Goal: Task Accomplishment & Management: Complete application form

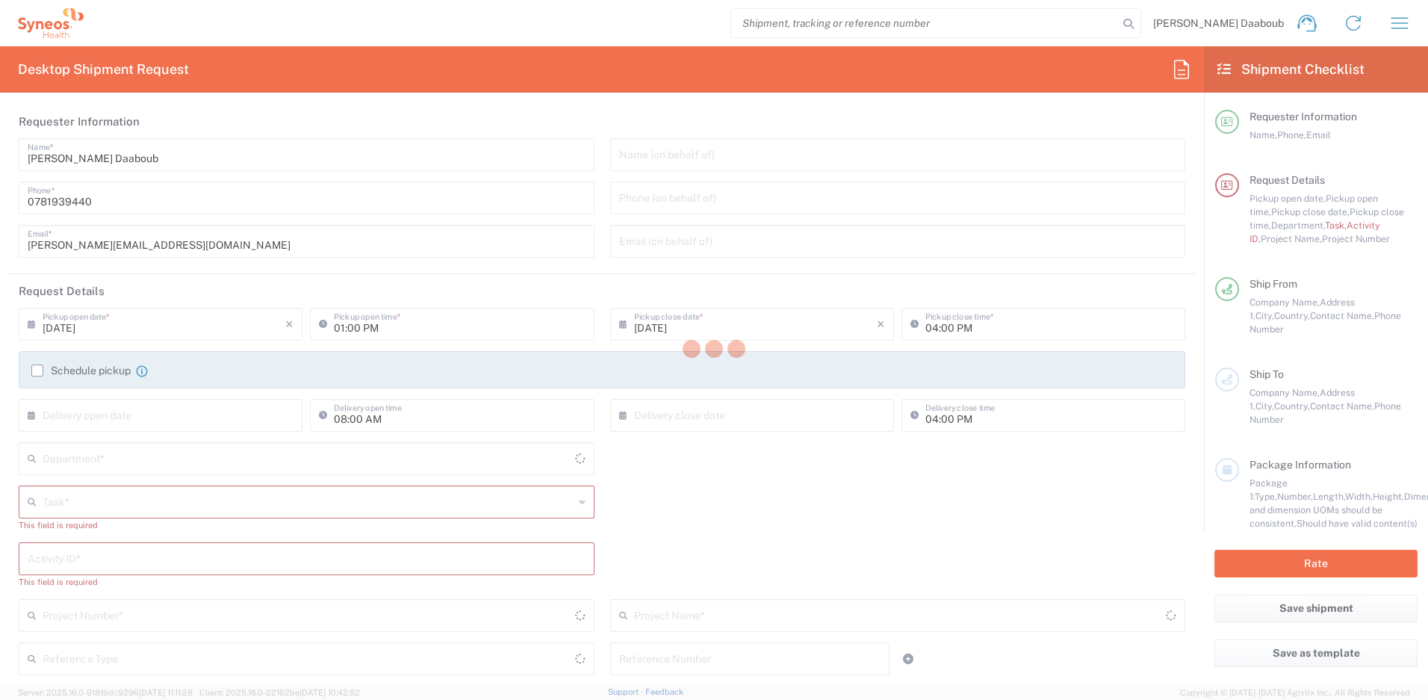
type input "4510"
type input "[GEOGRAPHIC_DATA]"
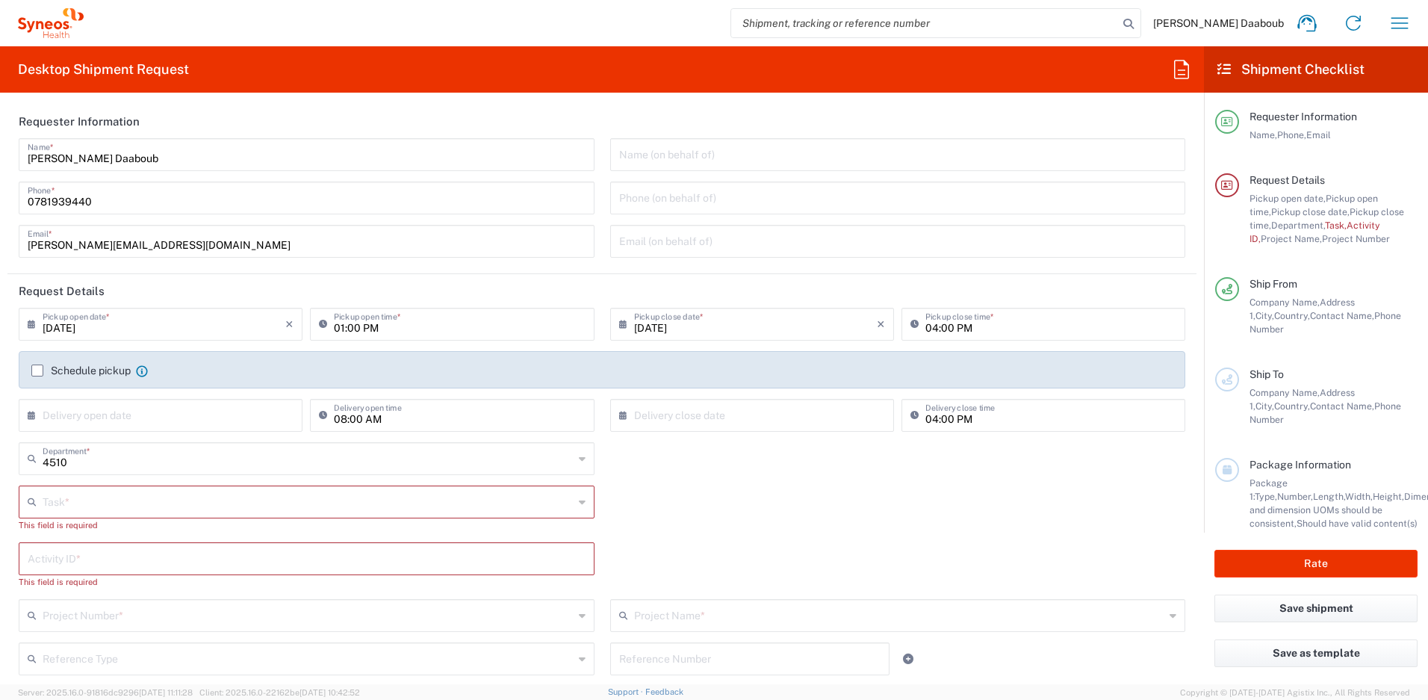
type input "Syneos Health France SARL"
click at [90, 376] on label "Schedule pickup" at bounding box center [80, 370] width 99 height 12
click at [37, 370] on input "Schedule pickup" at bounding box center [37, 370] width 0 height 0
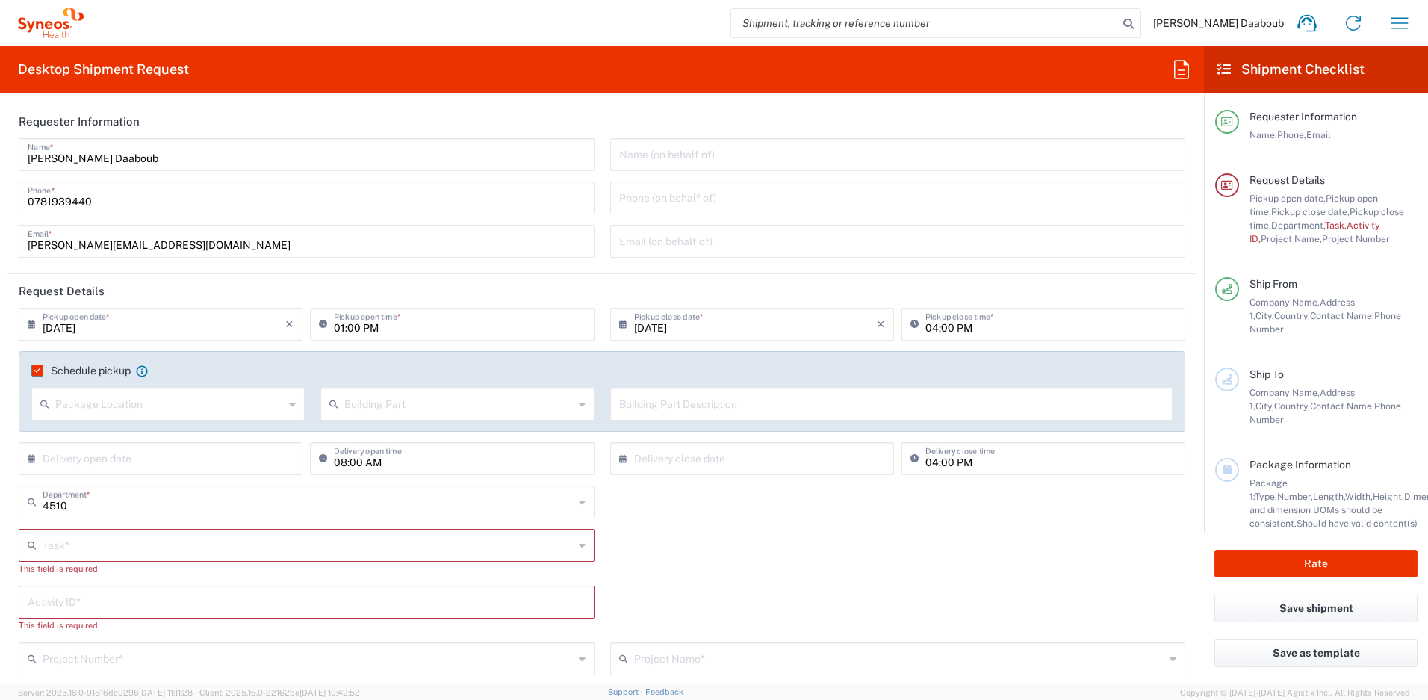
click at [90, 376] on label "Schedule pickup" at bounding box center [80, 370] width 99 height 12
click at [34, 370] on input "Schedule pickup" at bounding box center [34, 370] width 0 height 0
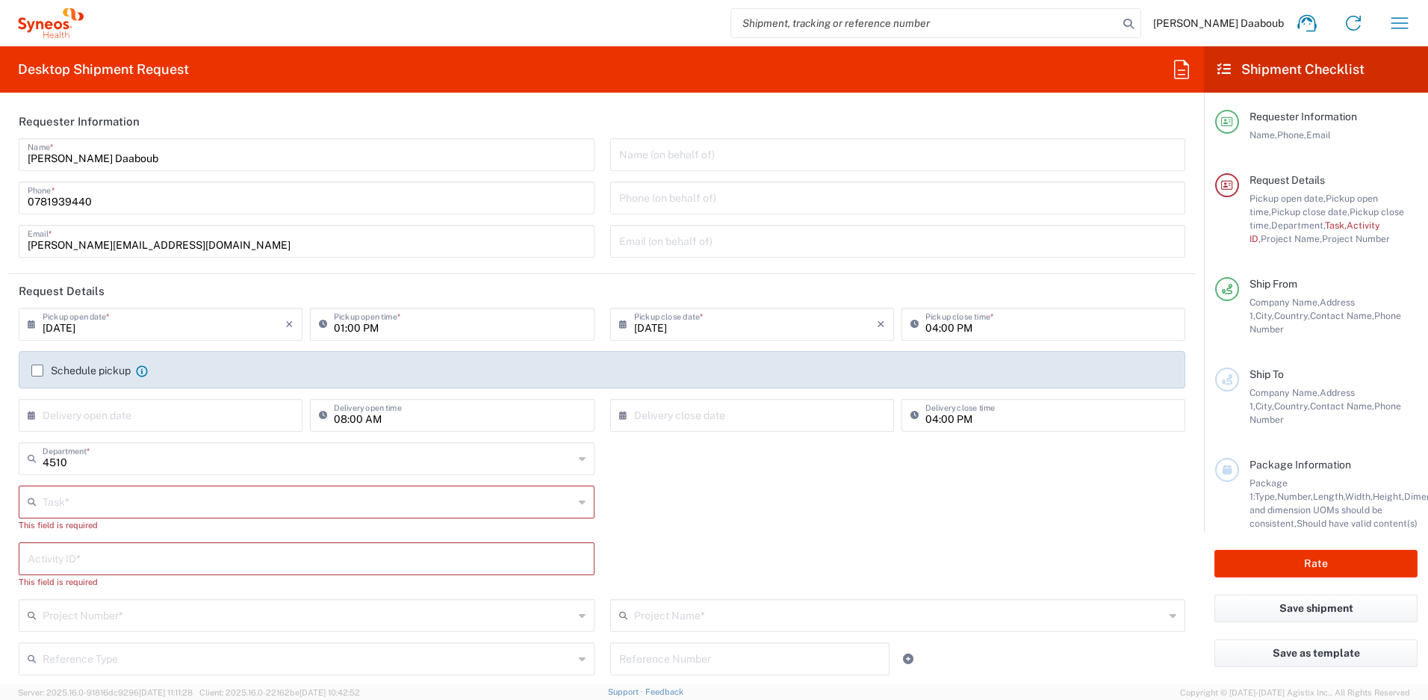
click at [91, 491] on input "text" at bounding box center [308, 501] width 531 height 26
click at [87, 583] on span "New Hire" at bounding box center [303, 583] width 567 height 23
type input "New Hire"
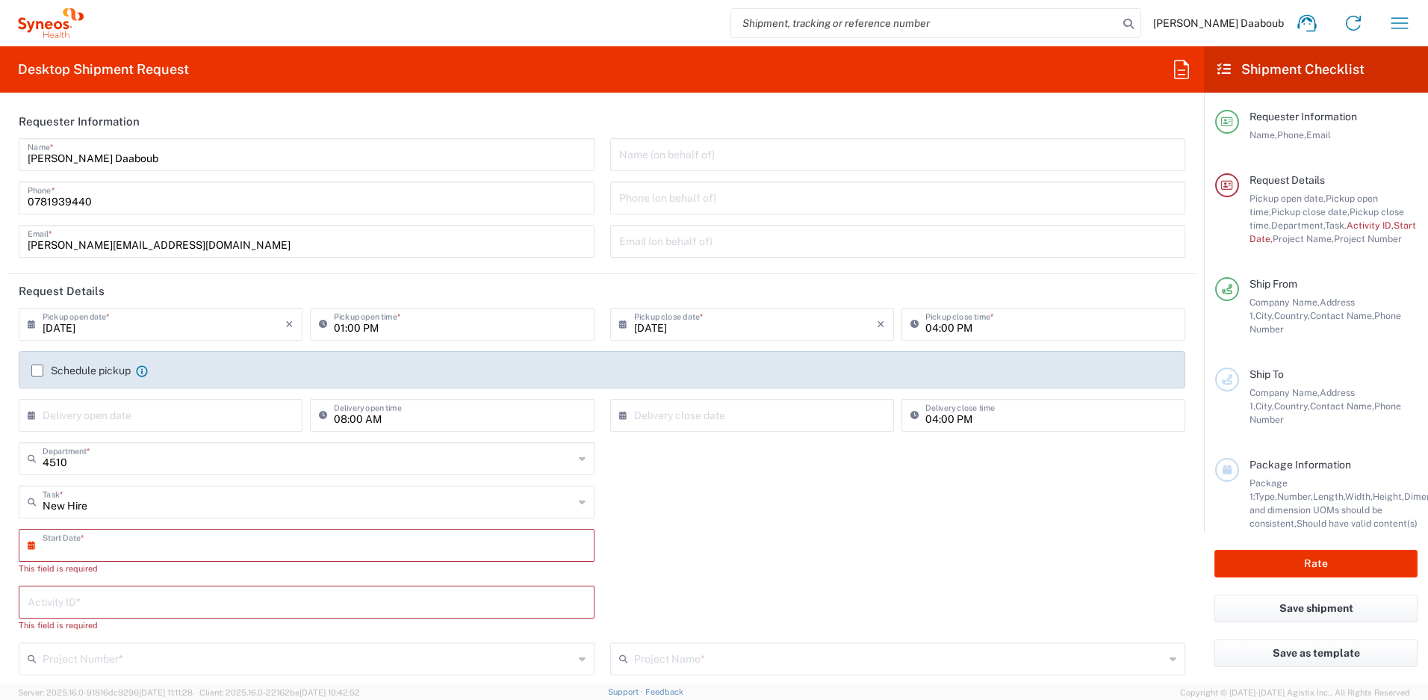
click at [88, 554] on input "text" at bounding box center [310, 544] width 535 height 26
click at [267, 683] on span "18" at bounding box center [265, 680] width 22 height 21
type input "[DATE]"
drag, startPoint x: 81, startPoint y: 591, endPoint x: 56, endPoint y: 544, distance: 52.5
click at [81, 591] on input "text" at bounding box center [307, 587] width 558 height 26
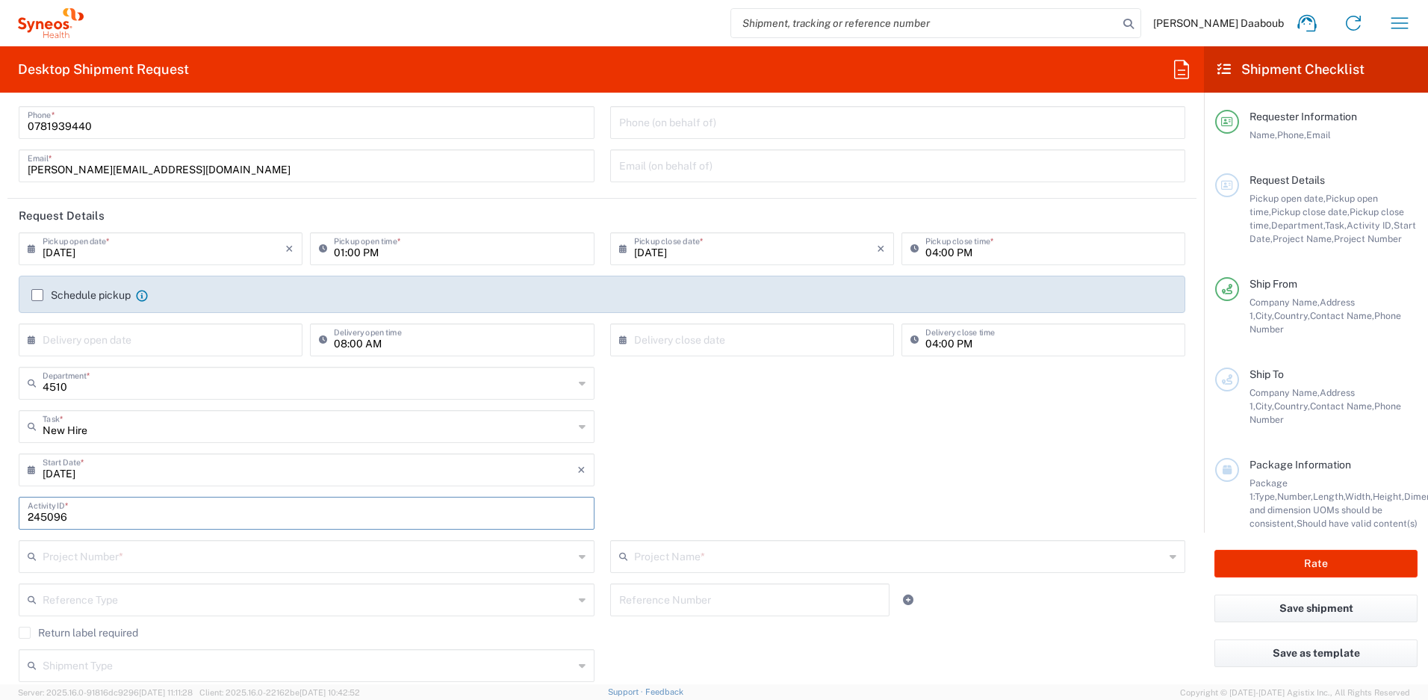
scroll to position [137, 0]
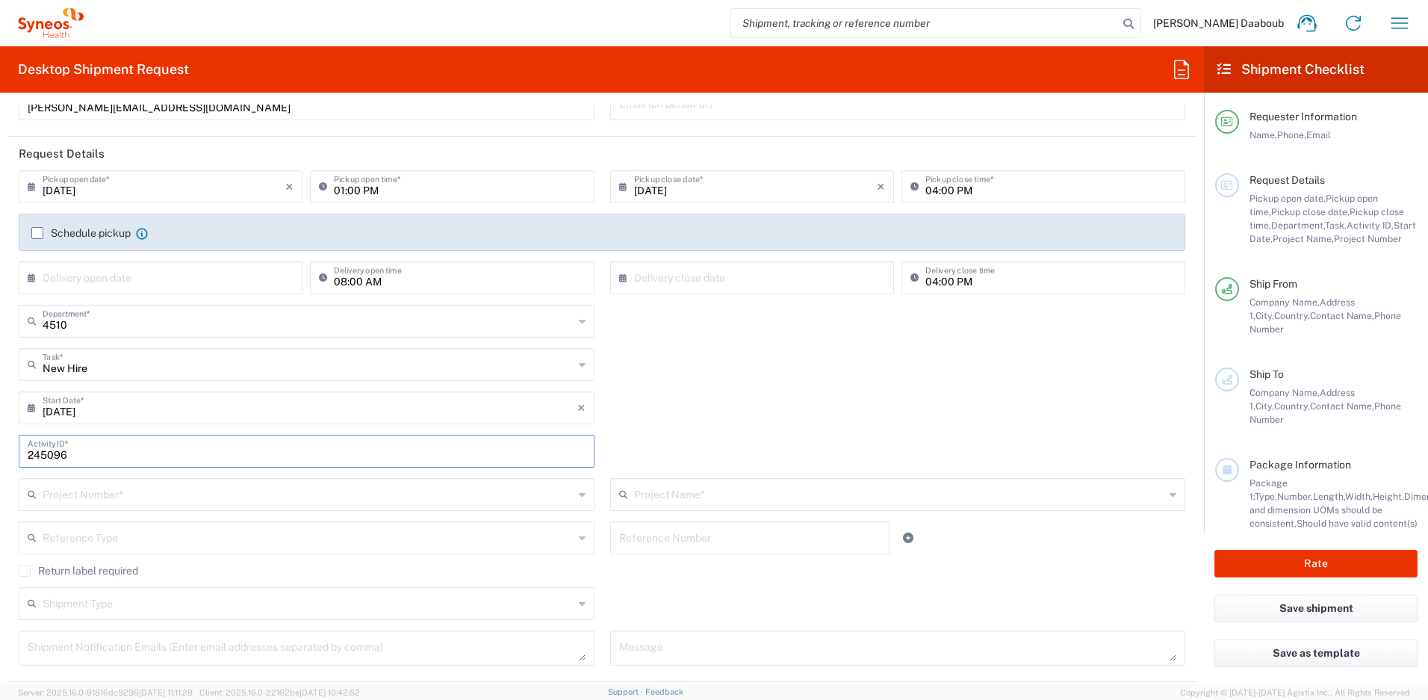
type input "245096"
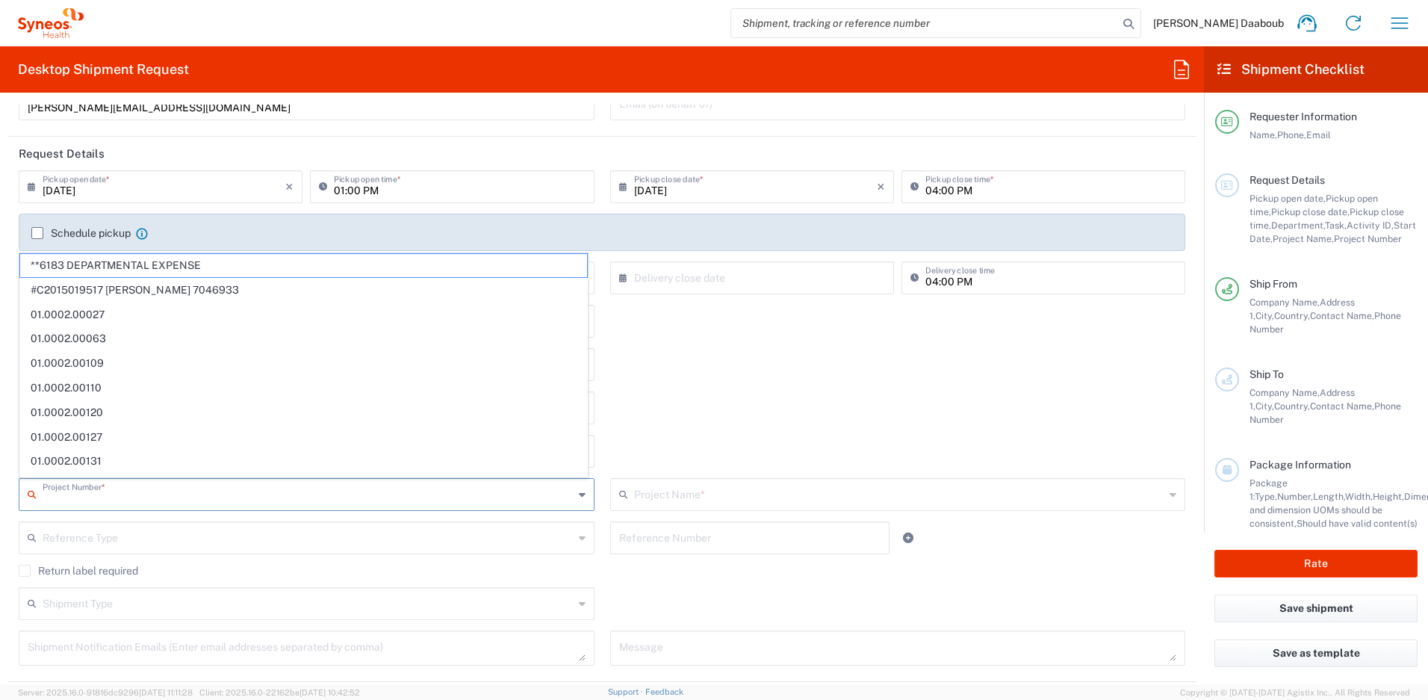
click at [149, 485] on input "text" at bounding box center [308, 493] width 531 height 26
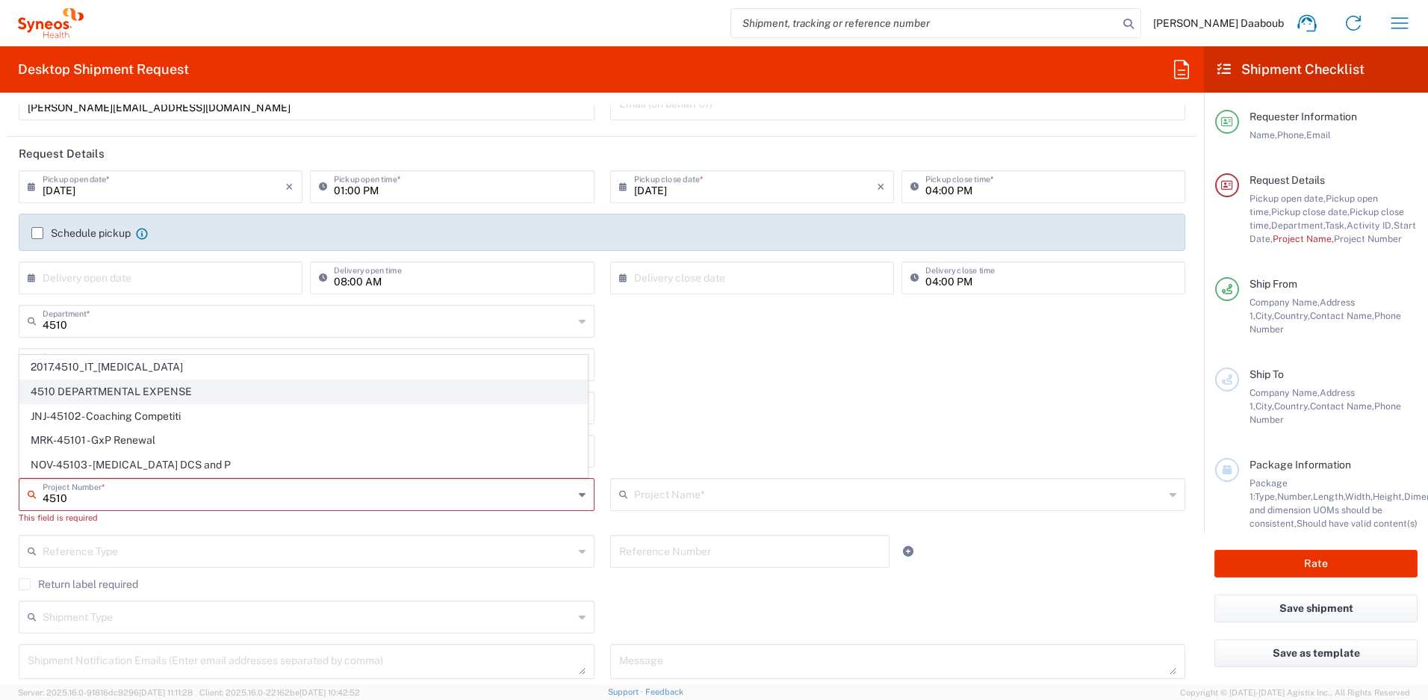
click at [128, 396] on span "4510 DEPARTMENTAL EXPENSE" at bounding box center [303, 391] width 567 height 23
type input "4510 DEPARTMENTAL EXPENSE"
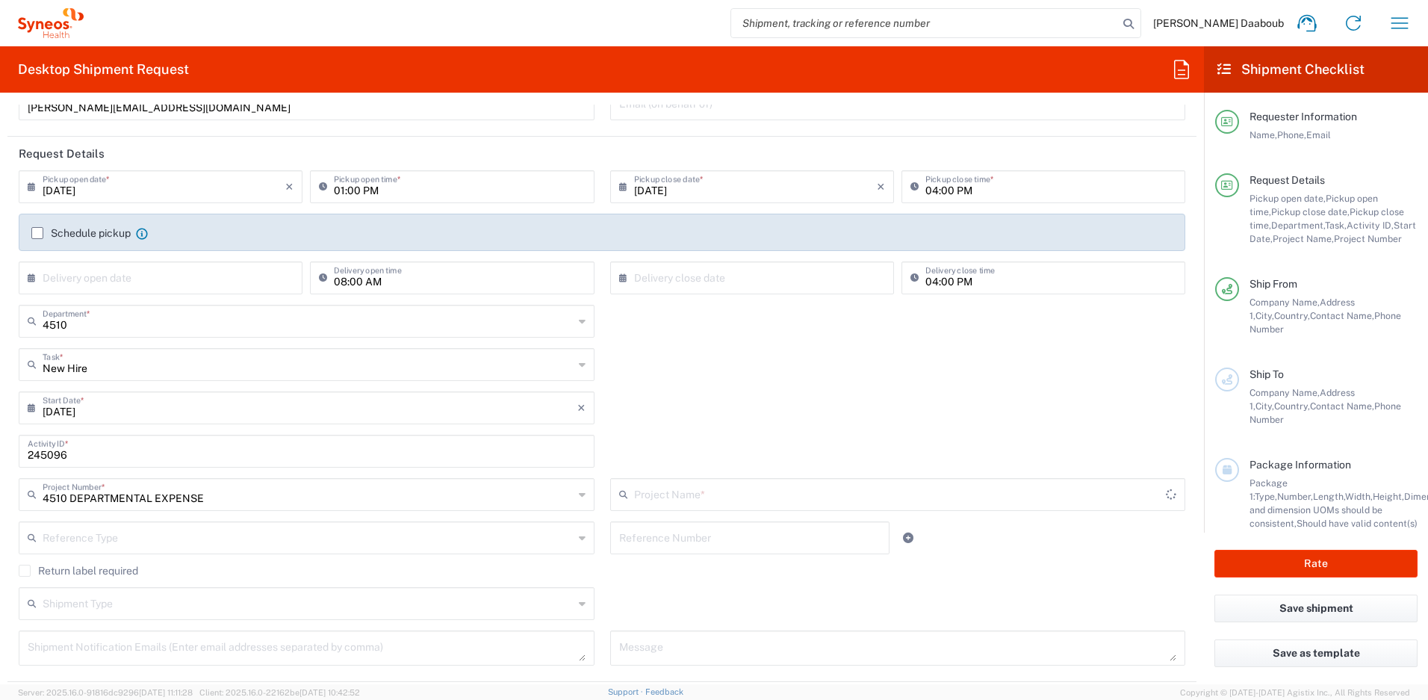
click at [681, 493] on input "text" at bounding box center [900, 493] width 532 height 26
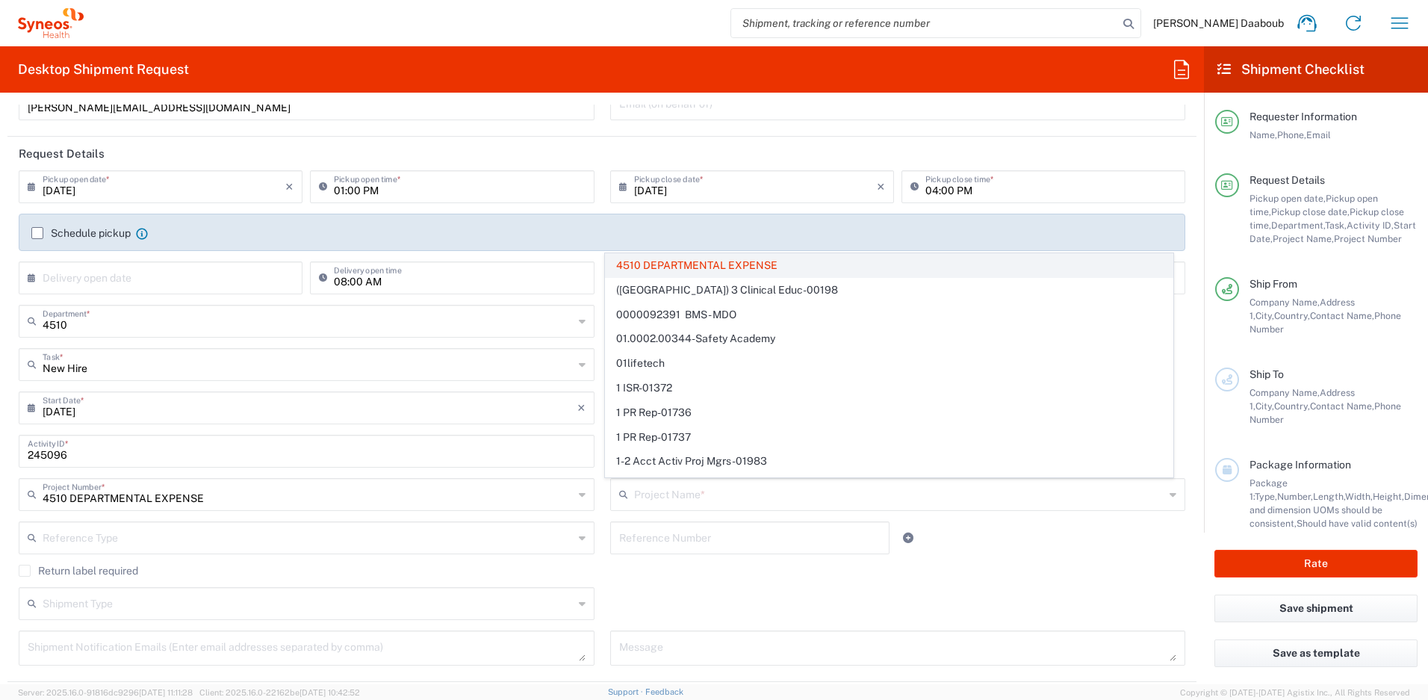
click at [665, 267] on span "4510 DEPARTMENTAL EXPENSE" at bounding box center [889, 265] width 567 height 23
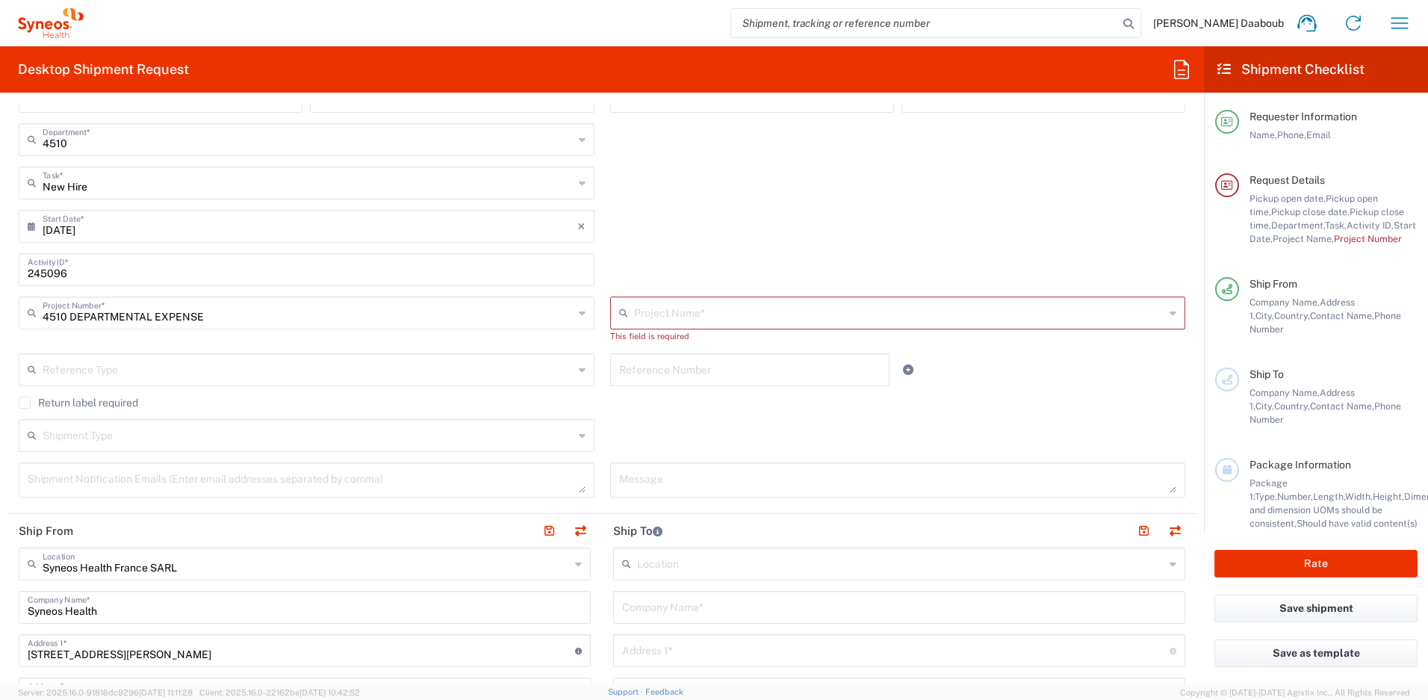
scroll to position [375, 0]
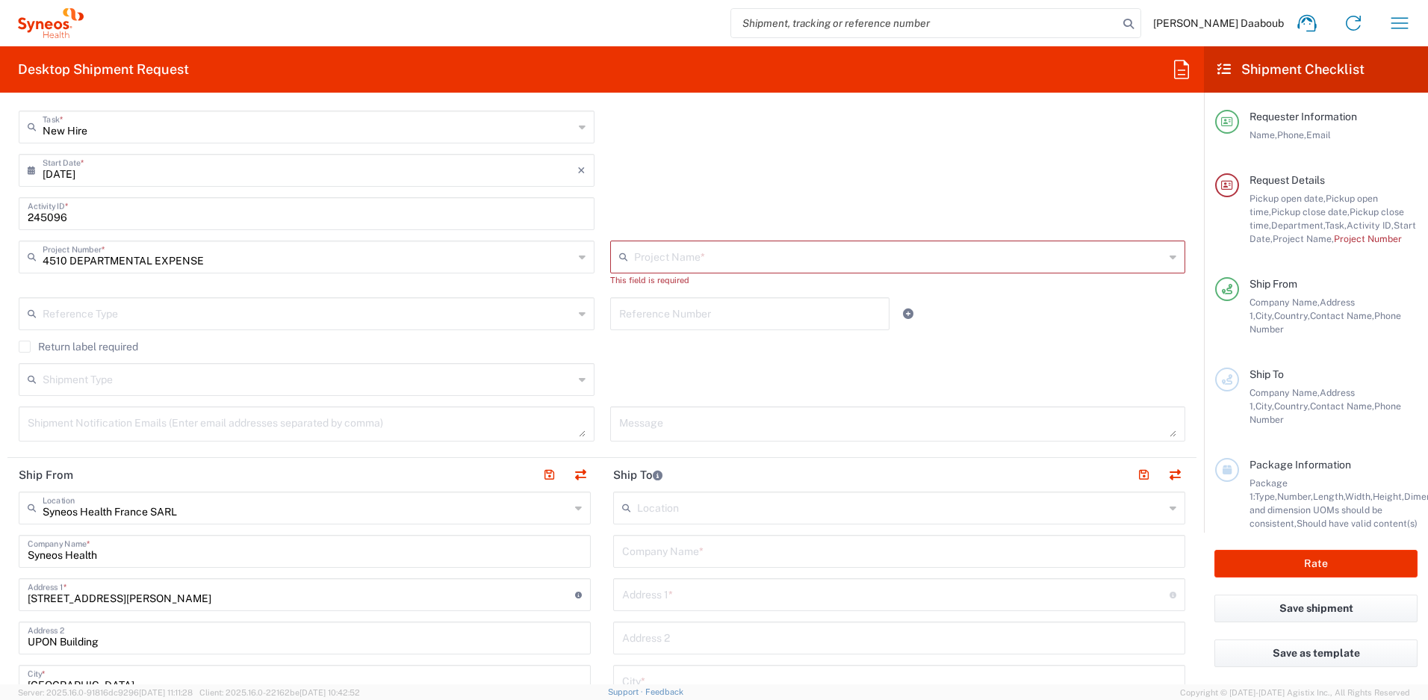
click at [670, 259] on input "text" at bounding box center [899, 256] width 531 height 26
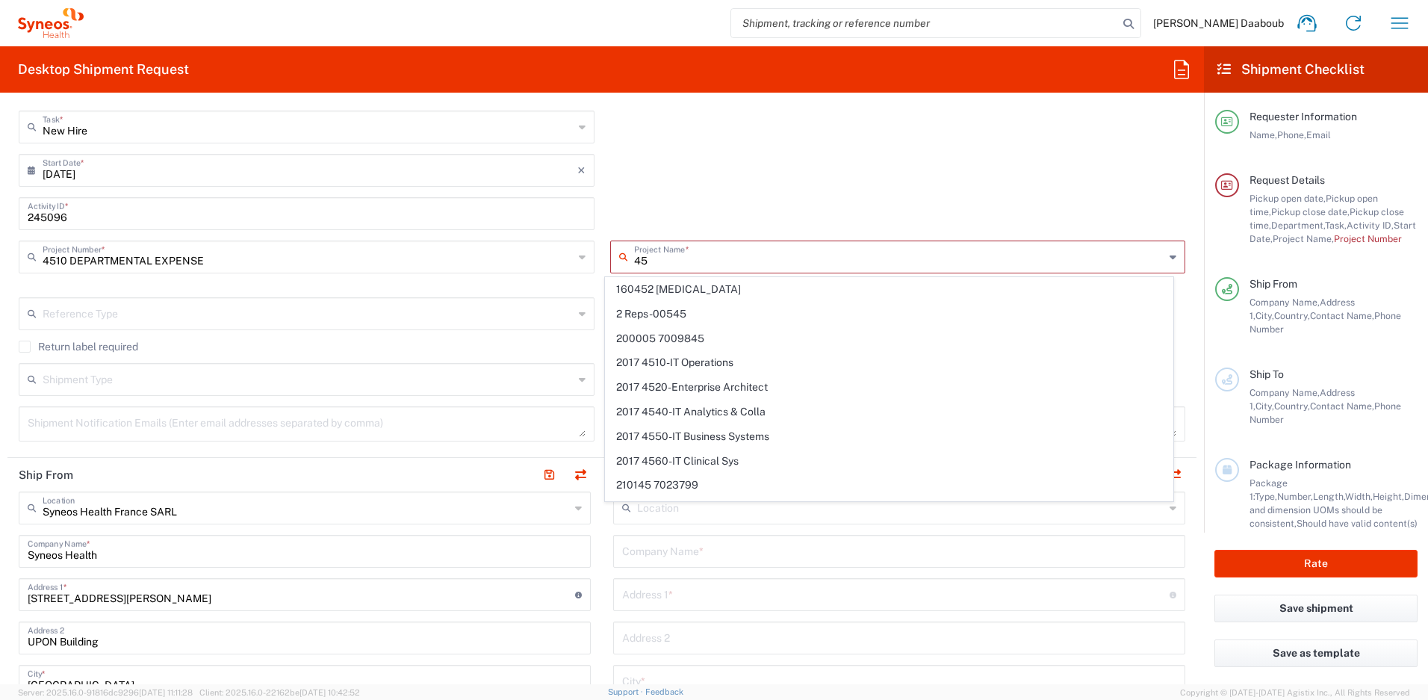
type input "45"
click at [770, 176] on div "[DATE] × Start Date * Cancel Apply" at bounding box center [602, 175] width 1182 height 43
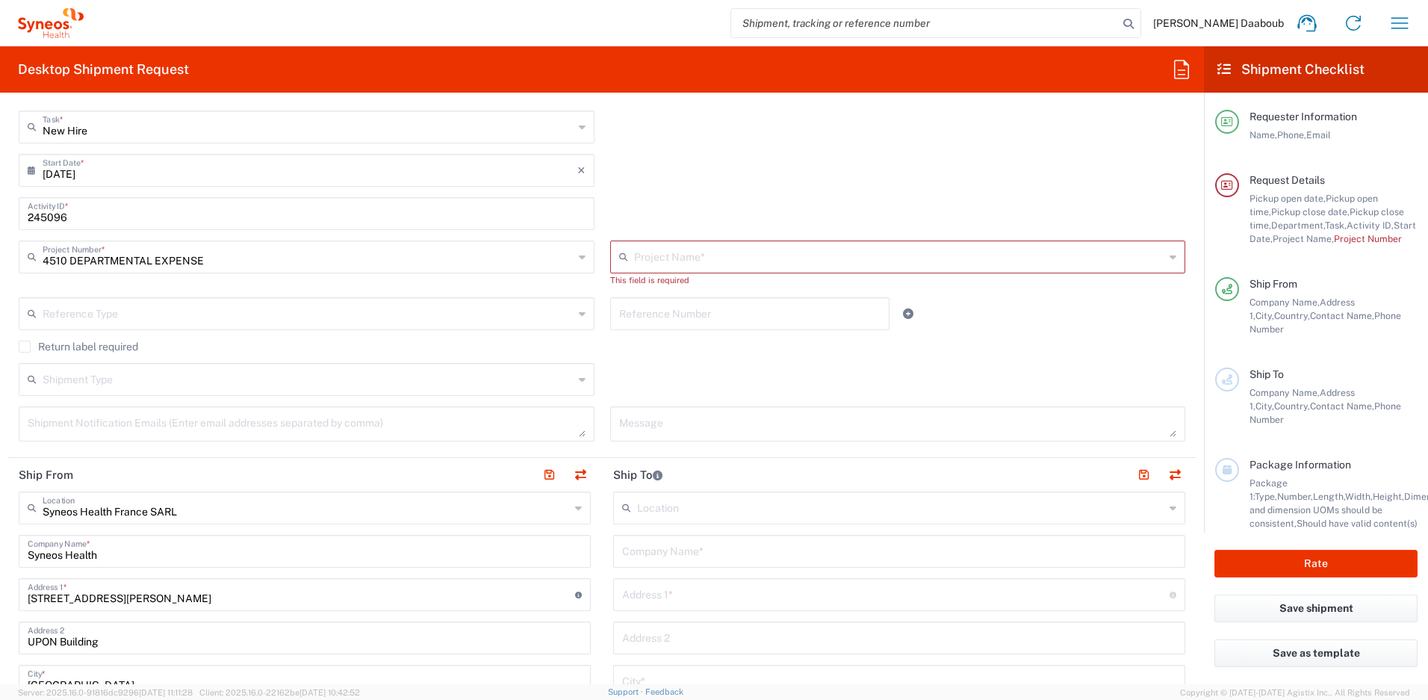
click at [672, 235] on div "245096 Activity ID *" at bounding box center [602, 218] width 1182 height 43
click at [674, 256] on input "text" at bounding box center [899, 256] width 531 height 26
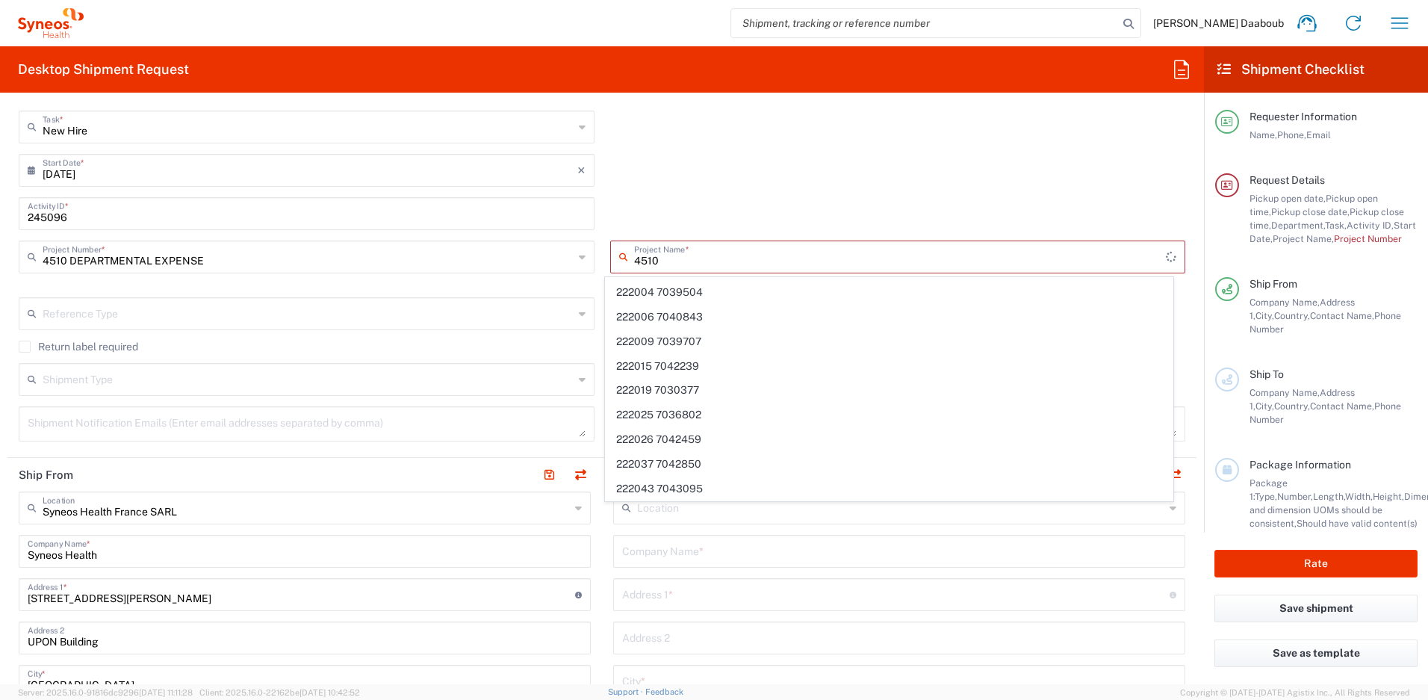
scroll to position [0, 0]
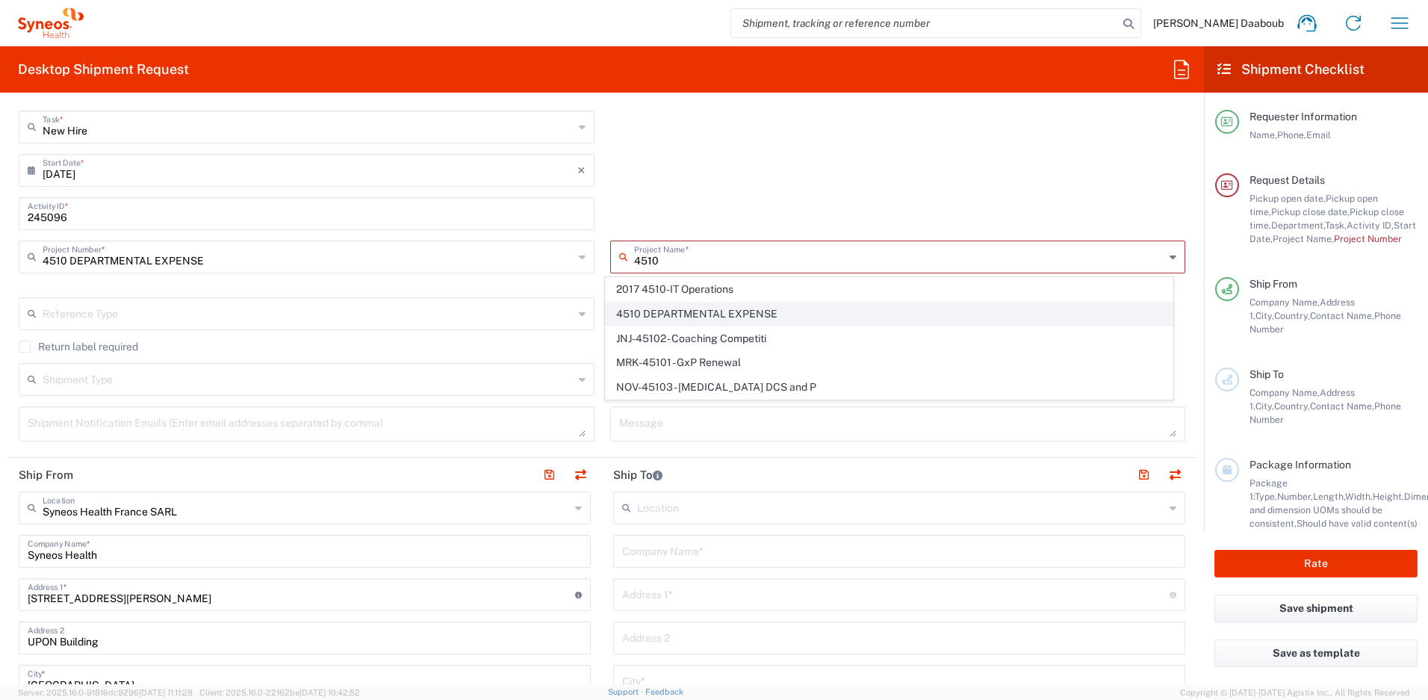
click at [701, 308] on span "4510 DEPARTMENTAL EXPENSE" at bounding box center [889, 313] width 567 height 23
type input "4510 DEPARTMENTAL EXPENSE"
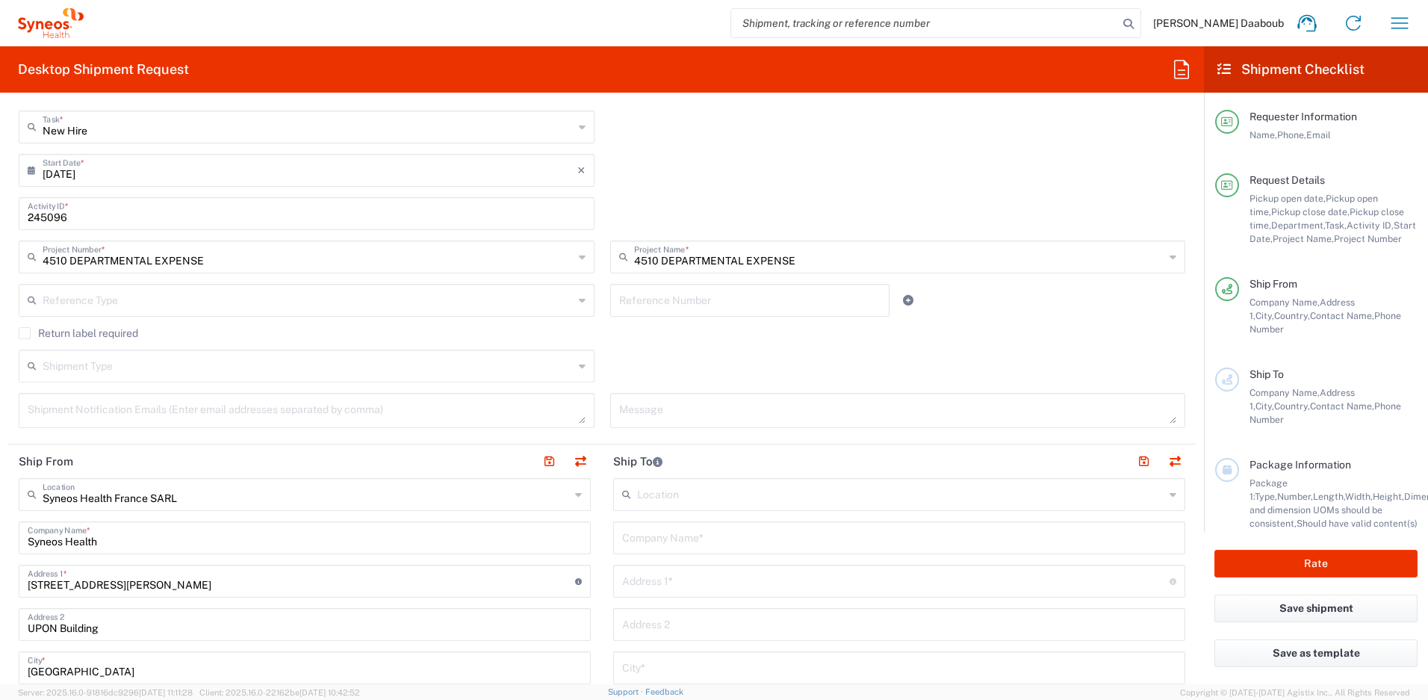
type input "4510 DEPARTMENTAL EXPENSE"
click at [692, 535] on input "text" at bounding box center [899, 537] width 554 height 26
click at [671, 539] on input "text" at bounding box center [899, 537] width 554 height 26
paste input "[PERSON_NAME]"
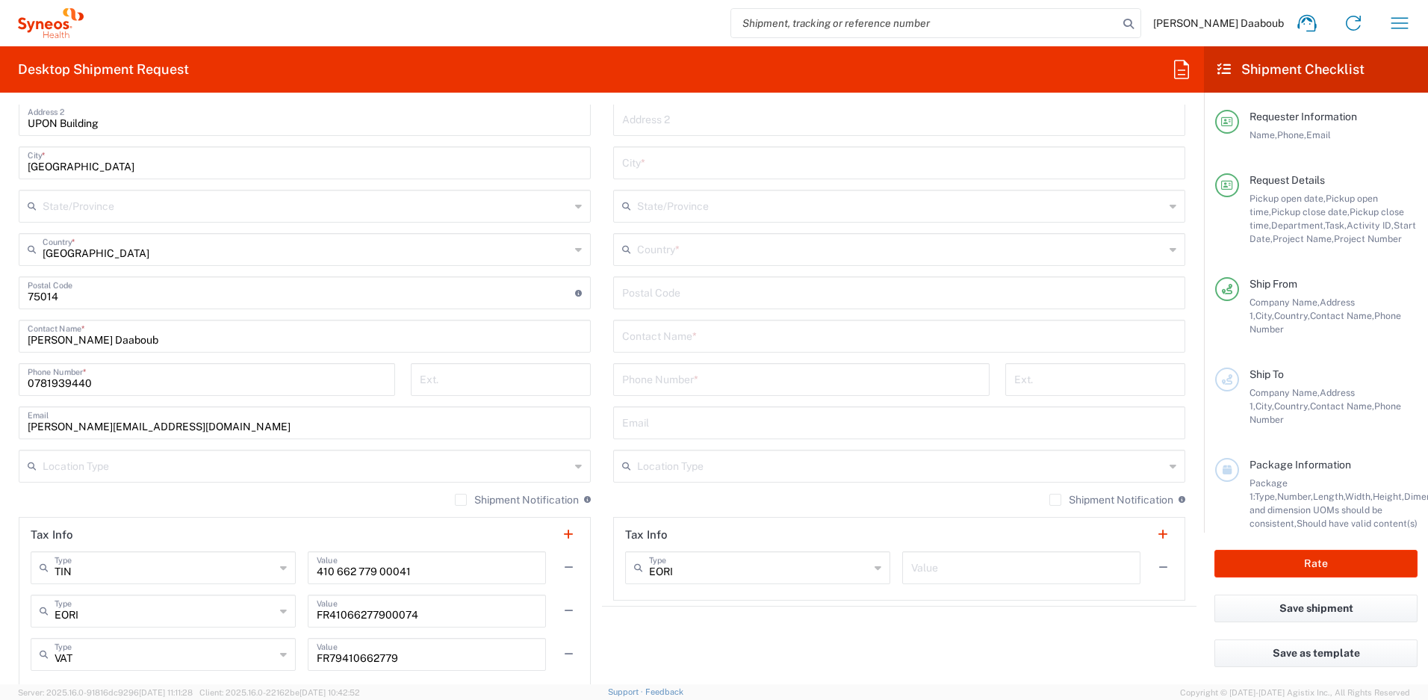
type input "[PERSON_NAME]"
click at [705, 335] on input "text" at bounding box center [899, 335] width 554 height 26
paste input "[PERSON_NAME]"
type input "[PERSON_NAME]"
click at [683, 254] on input "text" at bounding box center [900, 248] width 527 height 26
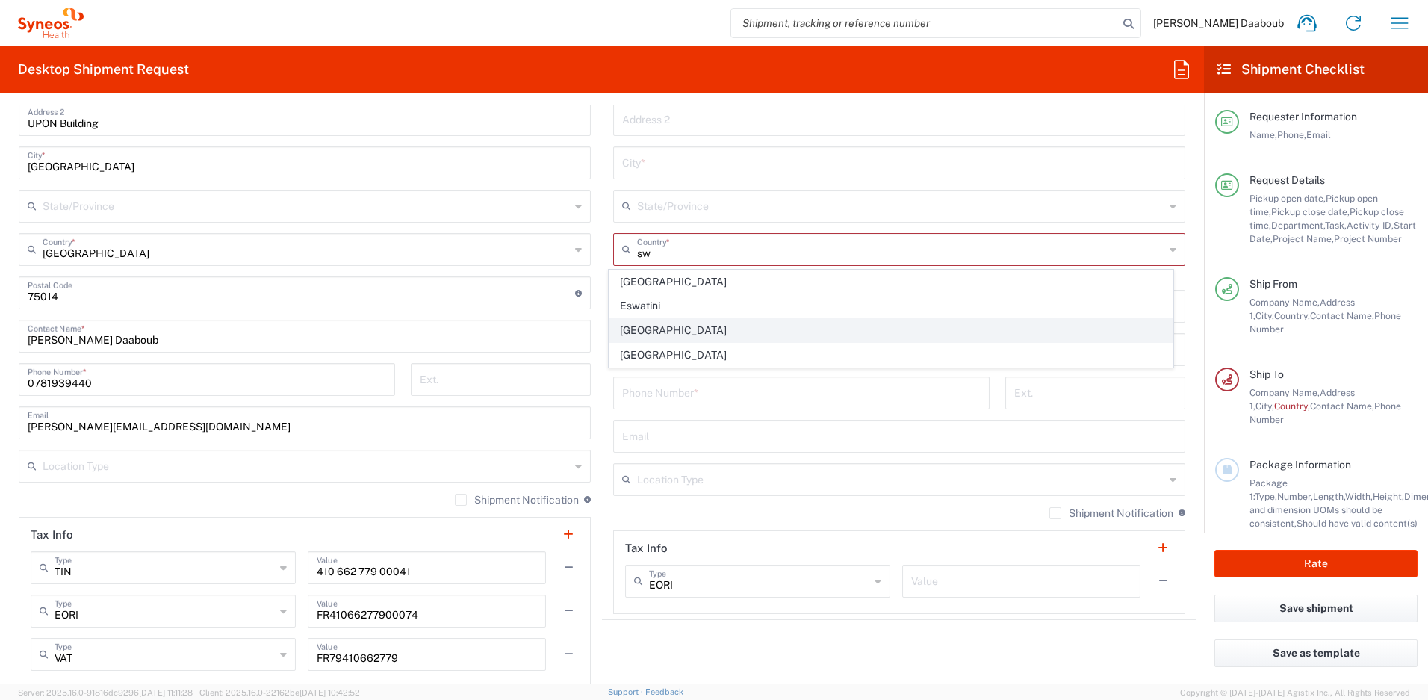
click at [650, 322] on span "[GEOGRAPHIC_DATA]" at bounding box center [891, 330] width 564 height 23
type input "[GEOGRAPHIC_DATA]"
type input "Sender/Shipper"
type input "Delivery Duty Paid"
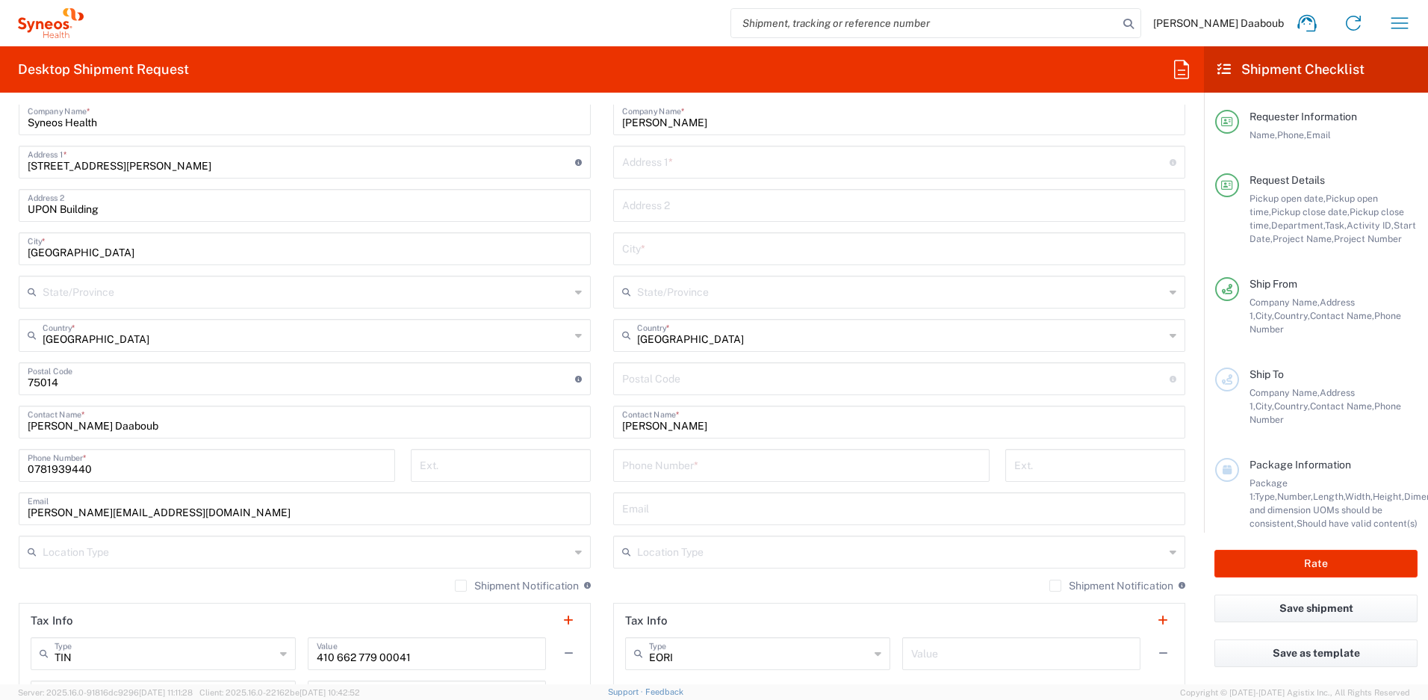
scroll to position [734, 0]
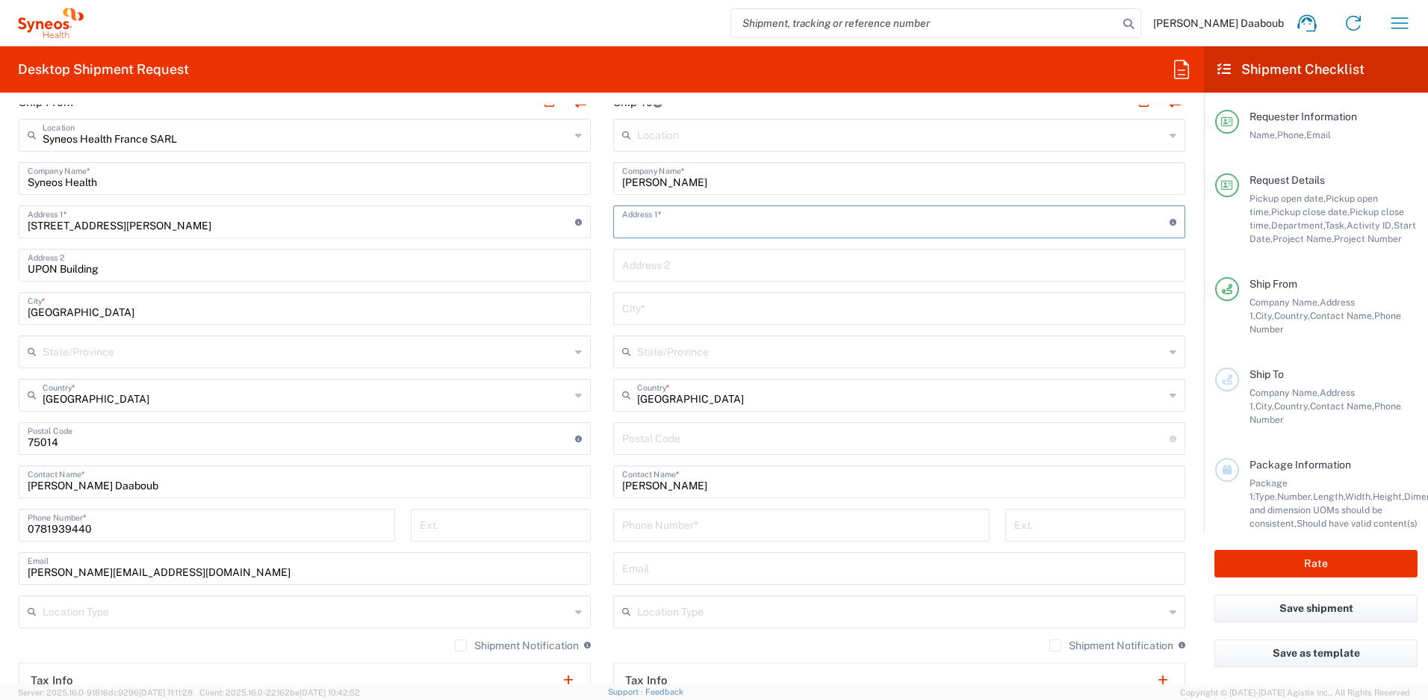
click at [674, 226] on input "text" at bounding box center [895, 221] width 547 height 26
paste input "[STREET_ADDRESS]"
type input "[STREET_ADDRESS]"
click at [655, 439] on input "undefined" at bounding box center [895, 437] width 547 height 26
paste input "70221"
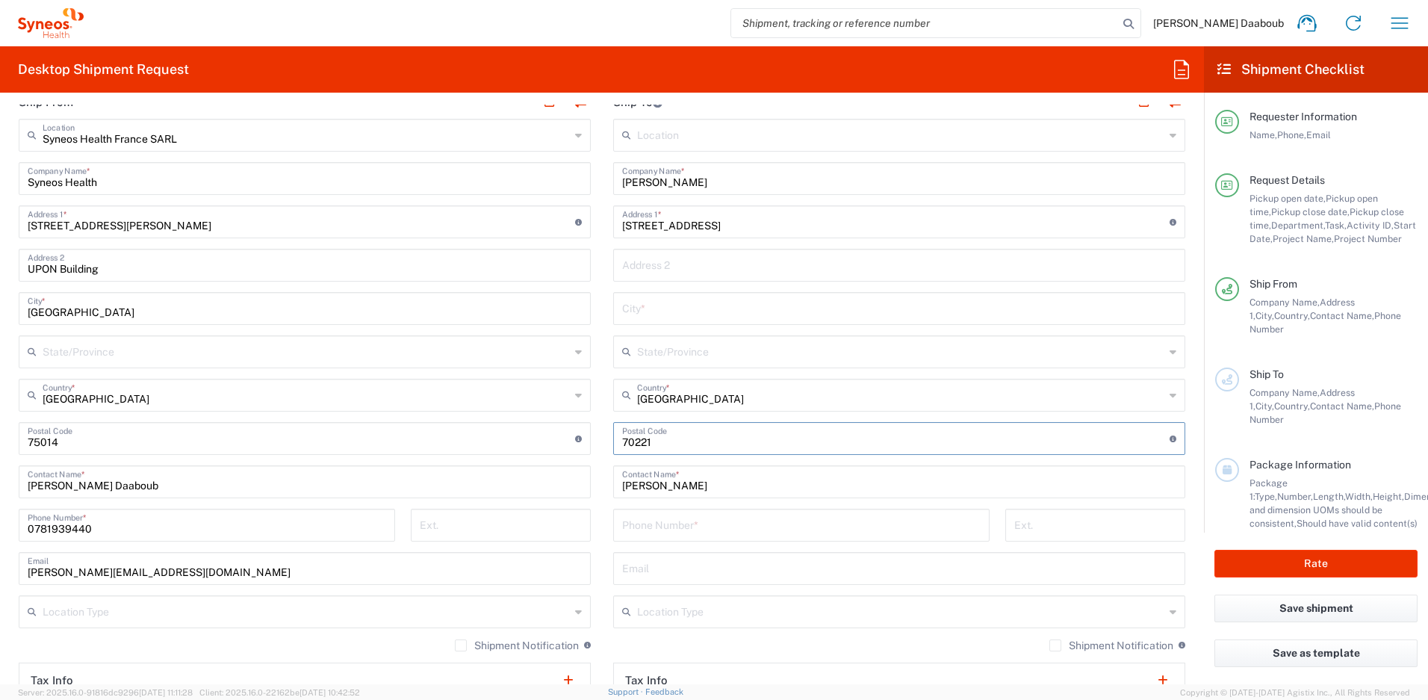
type input "70221"
drag, startPoint x: 656, startPoint y: 312, endPoint x: 646, endPoint y: 311, distance: 9.7
click at [656, 312] on input "text" at bounding box center [899, 307] width 554 height 26
paste input "[GEOGRAPHIC_DATA]"
type input "[GEOGRAPHIC_DATA]"
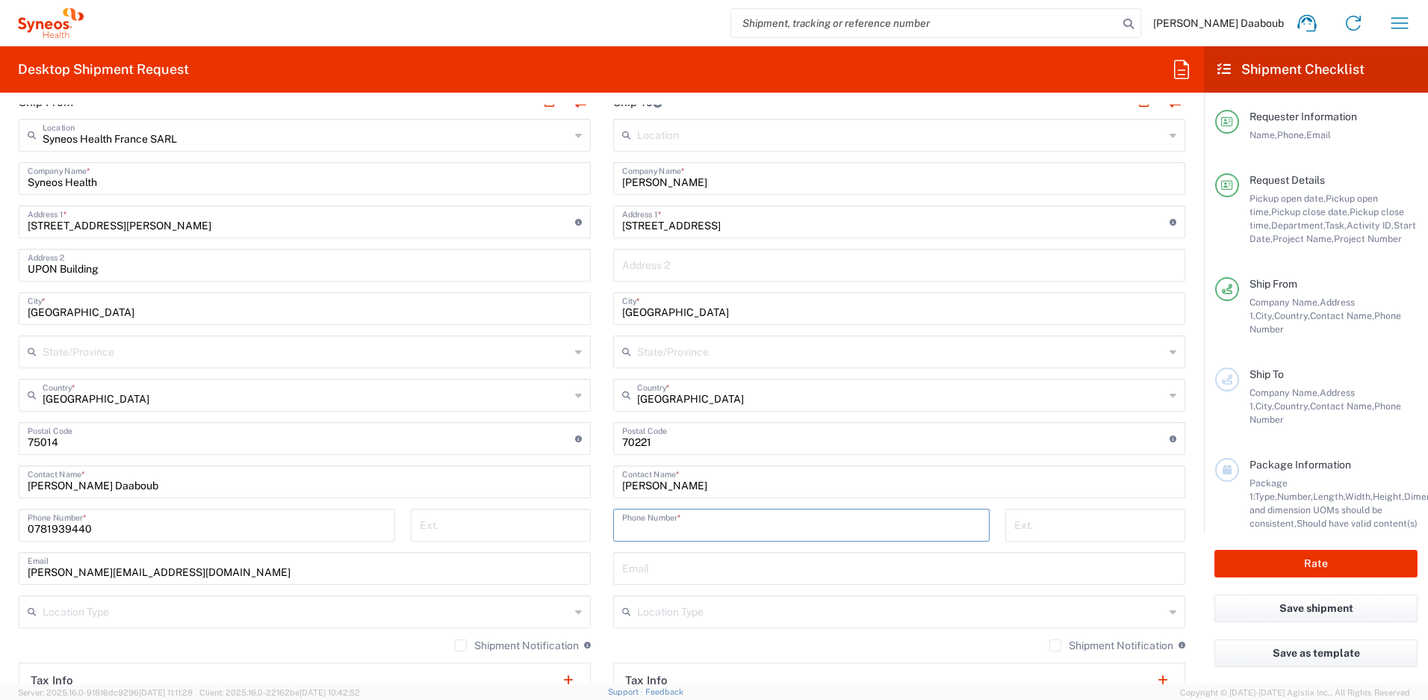
click at [672, 520] on input "tel" at bounding box center [801, 524] width 358 height 26
click at [647, 574] on input "text" at bounding box center [899, 581] width 554 height 26
paste input "[EMAIL_ADDRESS][DOMAIN_NAME]"
type input "[EMAIL_ADDRESS][DOMAIN_NAME]"
click at [700, 526] on input "tel" at bounding box center [801, 524] width 358 height 26
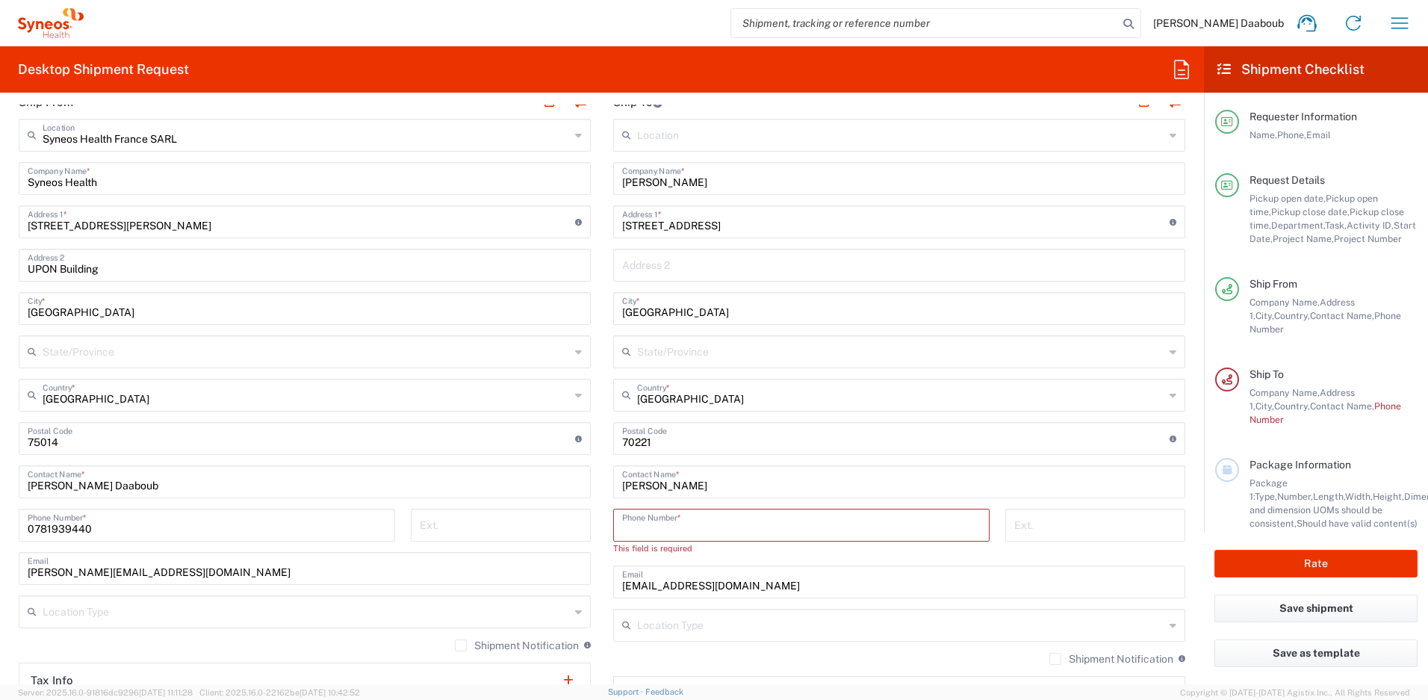
paste input "46704363303"
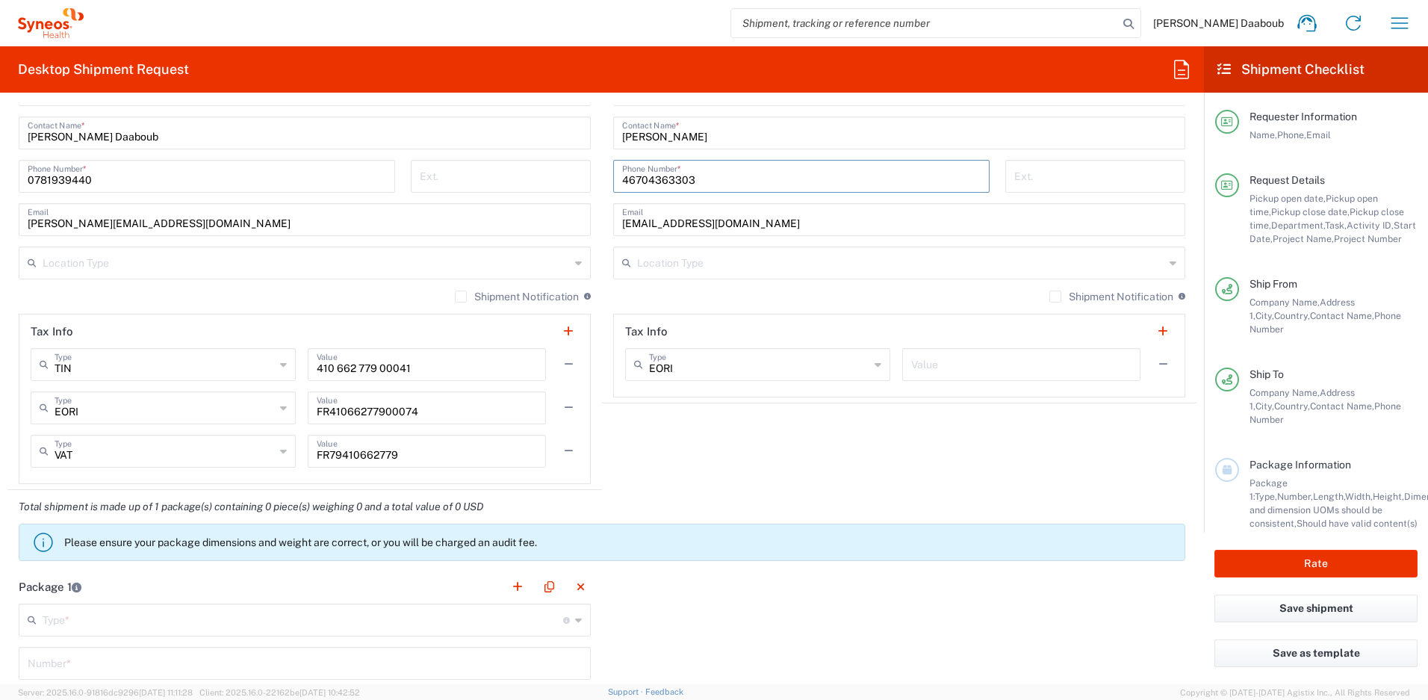
scroll to position [1302, 0]
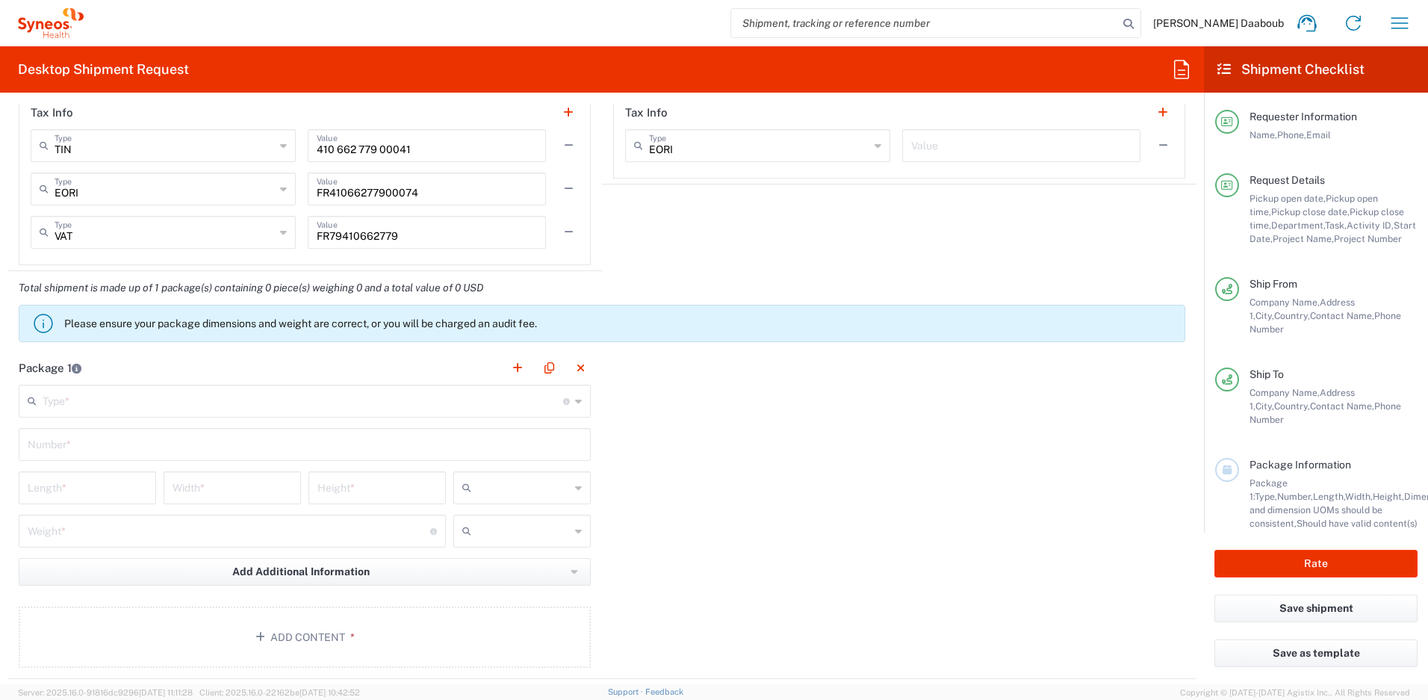
type input "46704363303"
click at [184, 420] on main "Type * Material used to package goods Envelope Large Box Medium Box Pallet(s) O…" at bounding box center [304, 529] width 594 height 288
click at [176, 411] on input "text" at bounding box center [303, 400] width 521 height 26
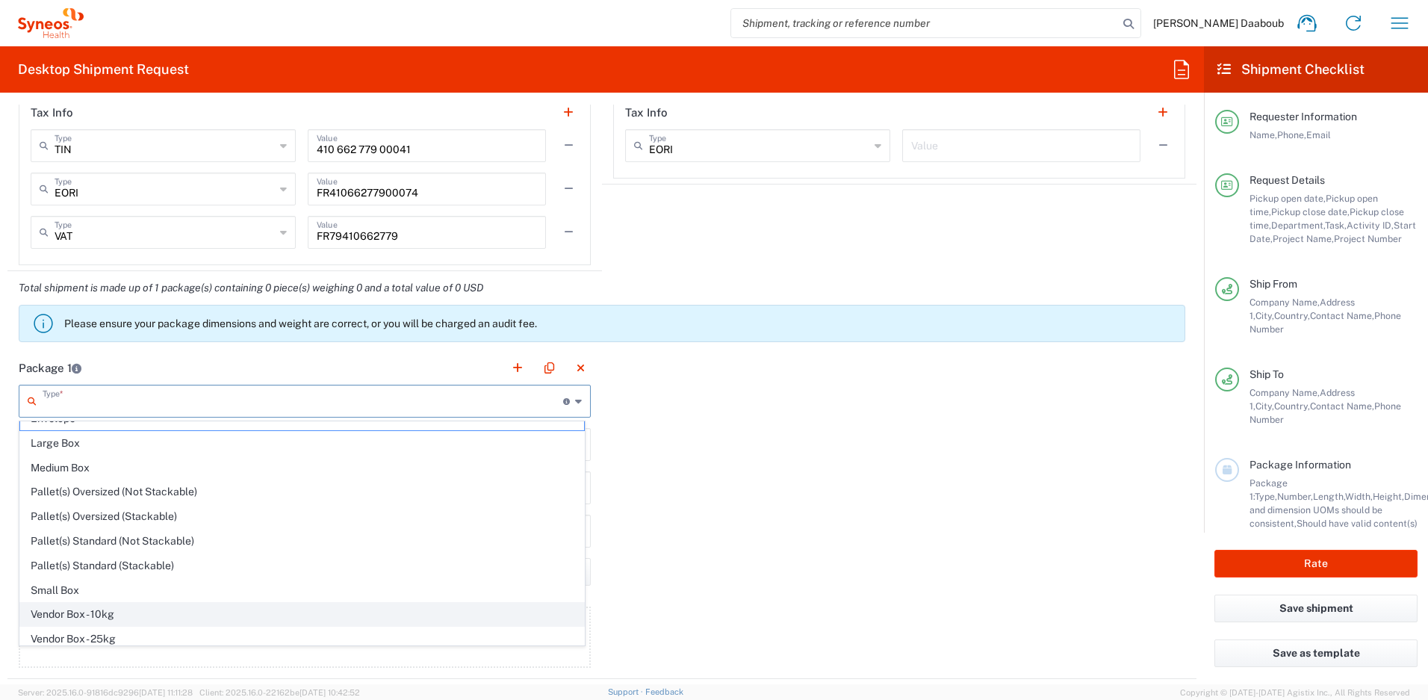
scroll to position [46, 0]
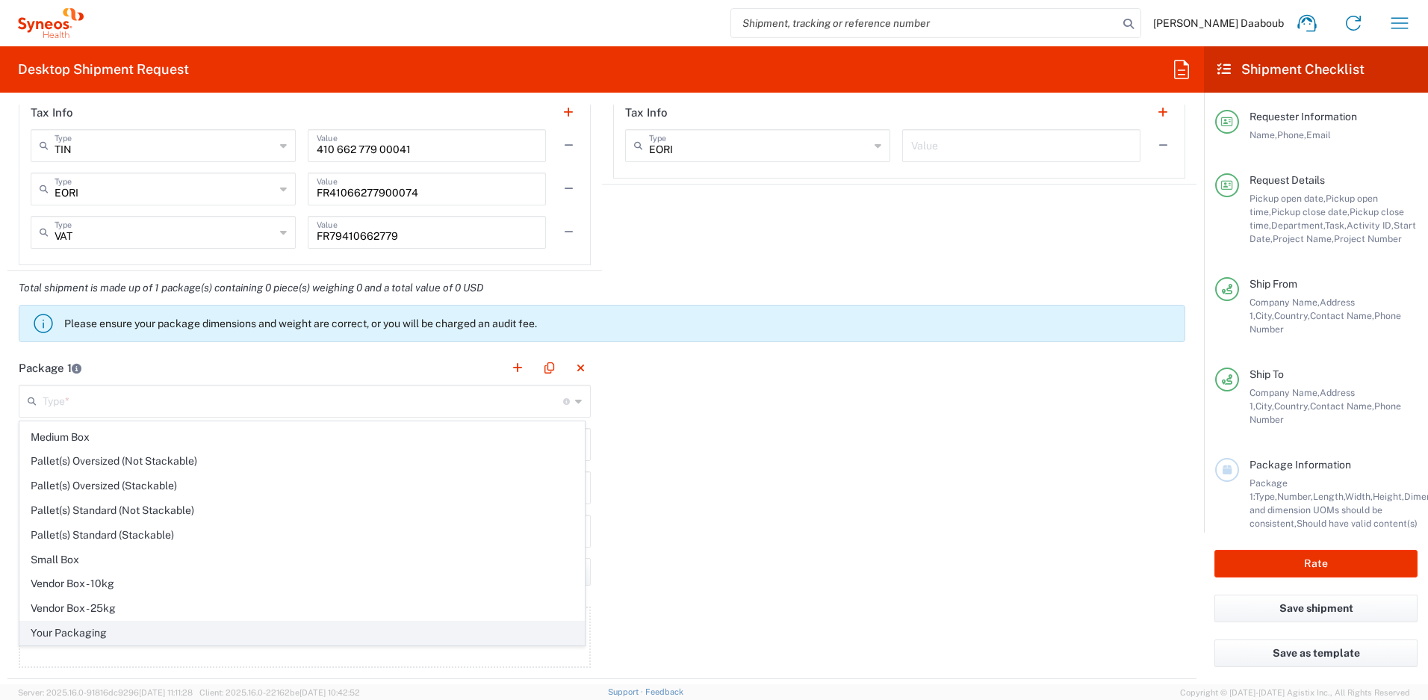
click at [110, 624] on span "Your Packaging" at bounding box center [302, 632] width 564 height 23
type input "Your Packaging"
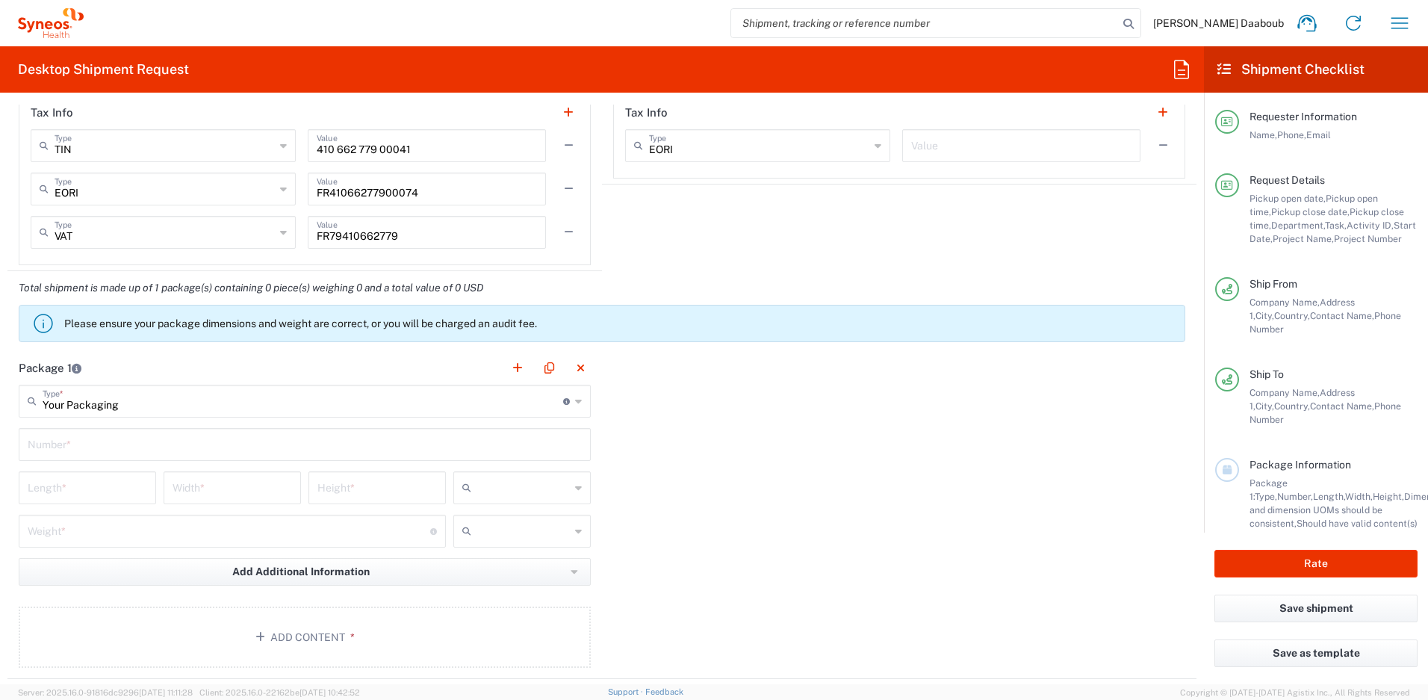
click at [112, 457] on div "Number *" at bounding box center [305, 444] width 572 height 33
type input "1"
click at [513, 495] on input "text" at bounding box center [523, 488] width 93 height 24
click at [492, 520] on span "cm" at bounding box center [516, 520] width 133 height 23
type input "cm"
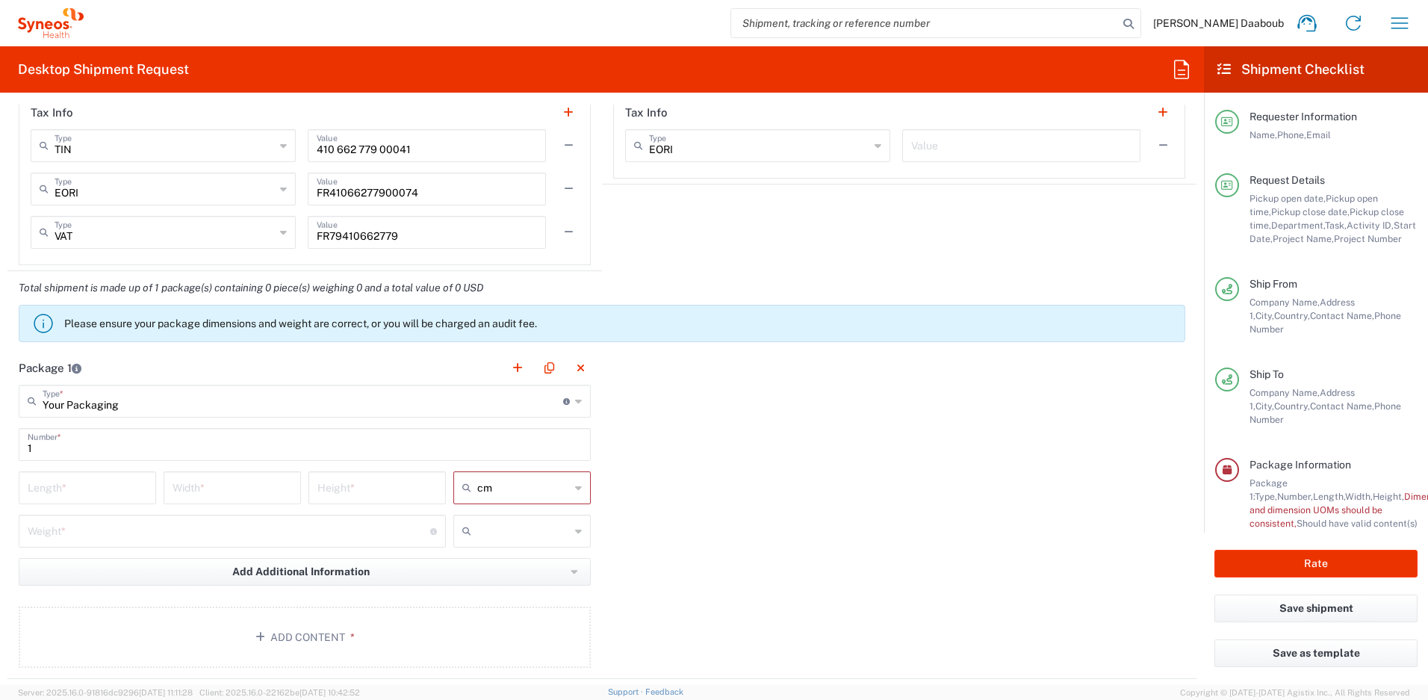
click at [488, 529] on input "text" at bounding box center [523, 531] width 93 height 24
click at [486, 568] on span "kgs" at bounding box center [516, 563] width 133 height 23
type input "kgs"
click at [128, 482] on input "number" at bounding box center [87, 486] width 119 height 26
type input "50"
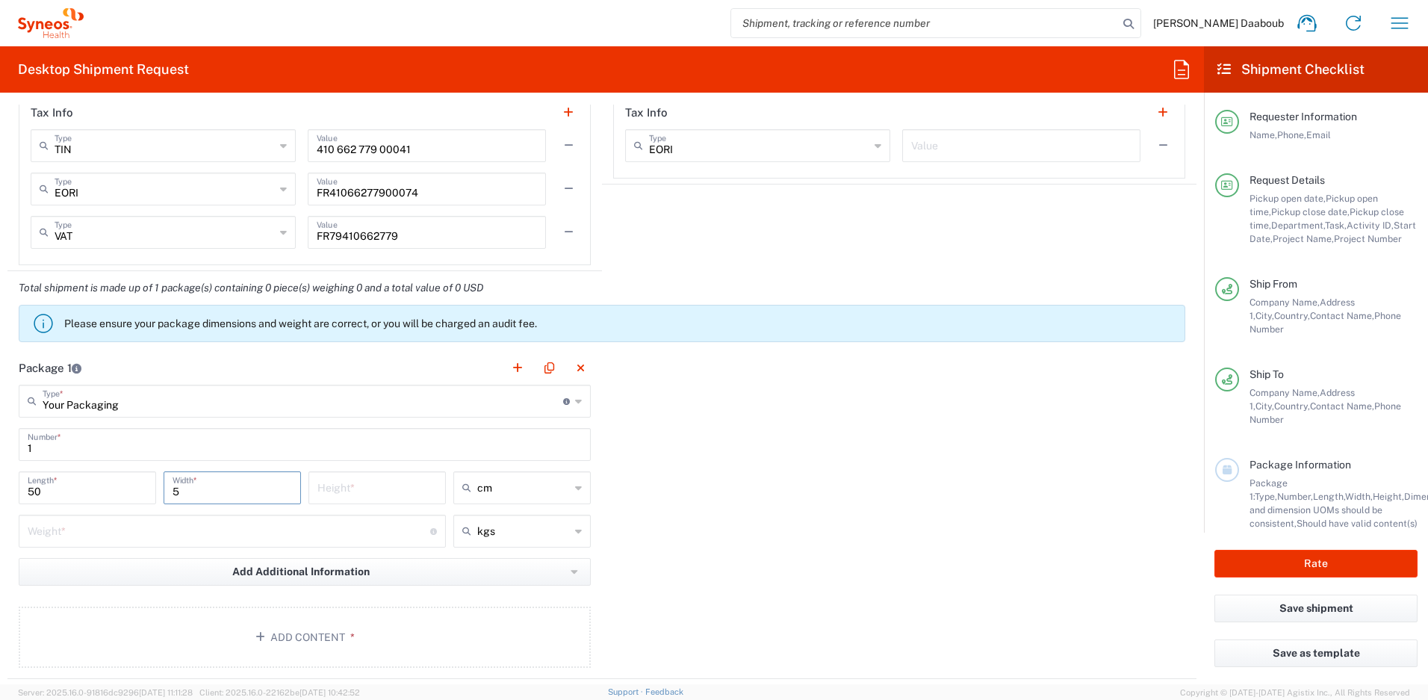
type input "5"
type input "10"
click at [69, 539] on input "number" at bounding box center [229, 530] width 403 height 26
type input "3"
click at [246, 638] on button "Add Content *" at bounding box center [305, 636] width 572 height 61
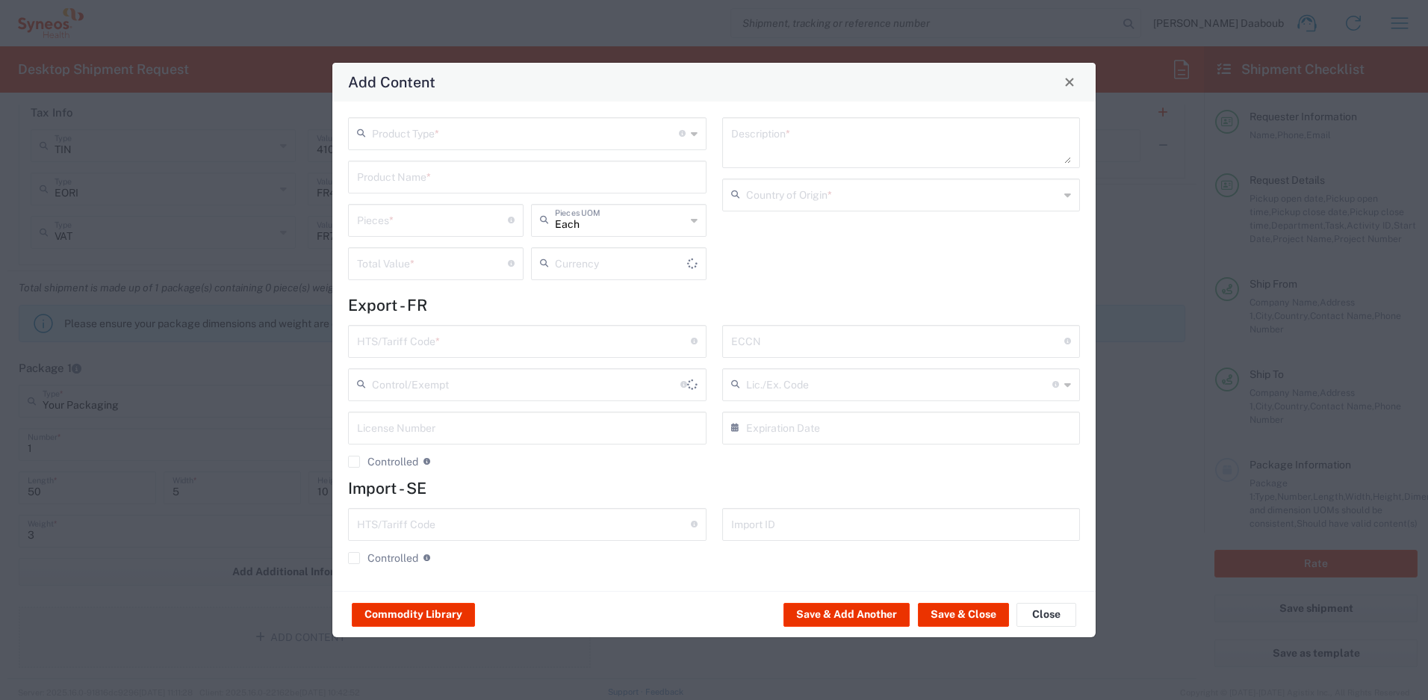
type input "US Dollar"
drag, startPoint x: 432, startPoint y: 128, endPoint x: 422, endPoint y: 146, distance: 21.4
click at [432, 128] on input "text" at bounding box center [525, 132] width 307 height 26
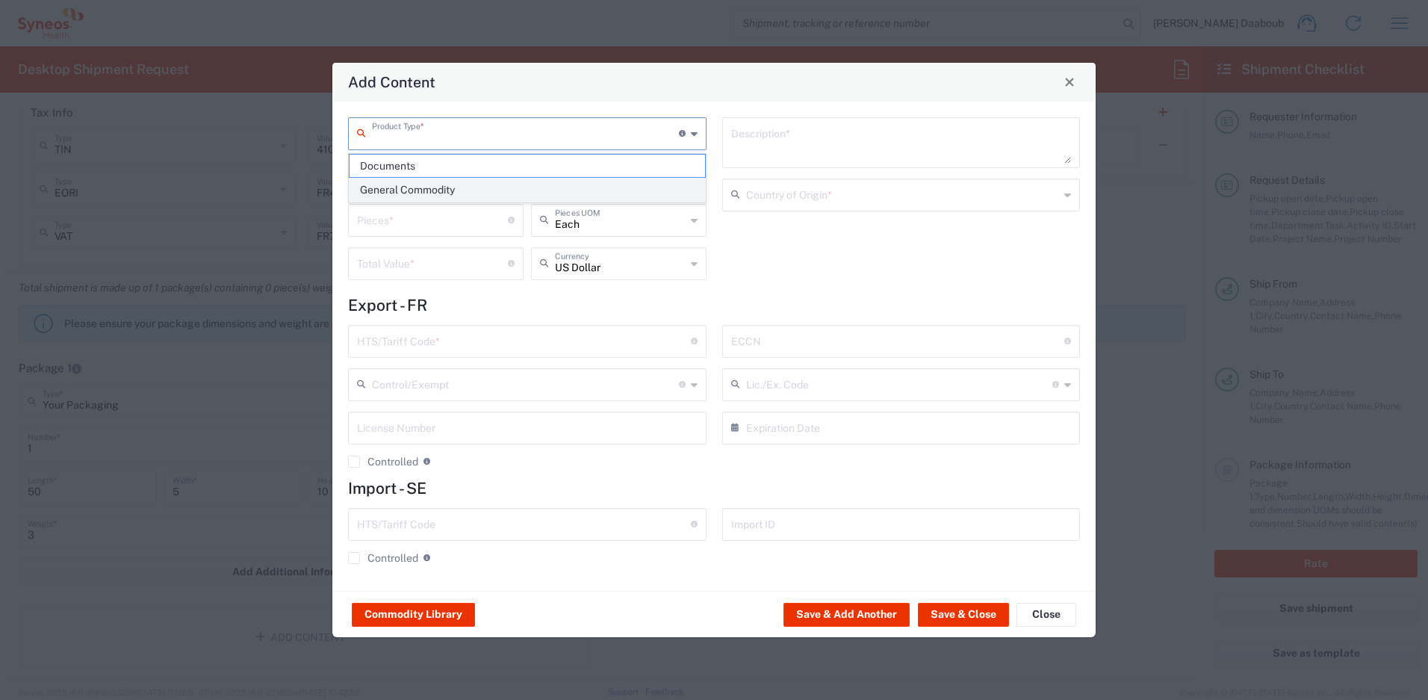
click at [406, 187] on span "General Commodity" at bounding box center [527, 189] width 355 height 23
type input "General Commodity"
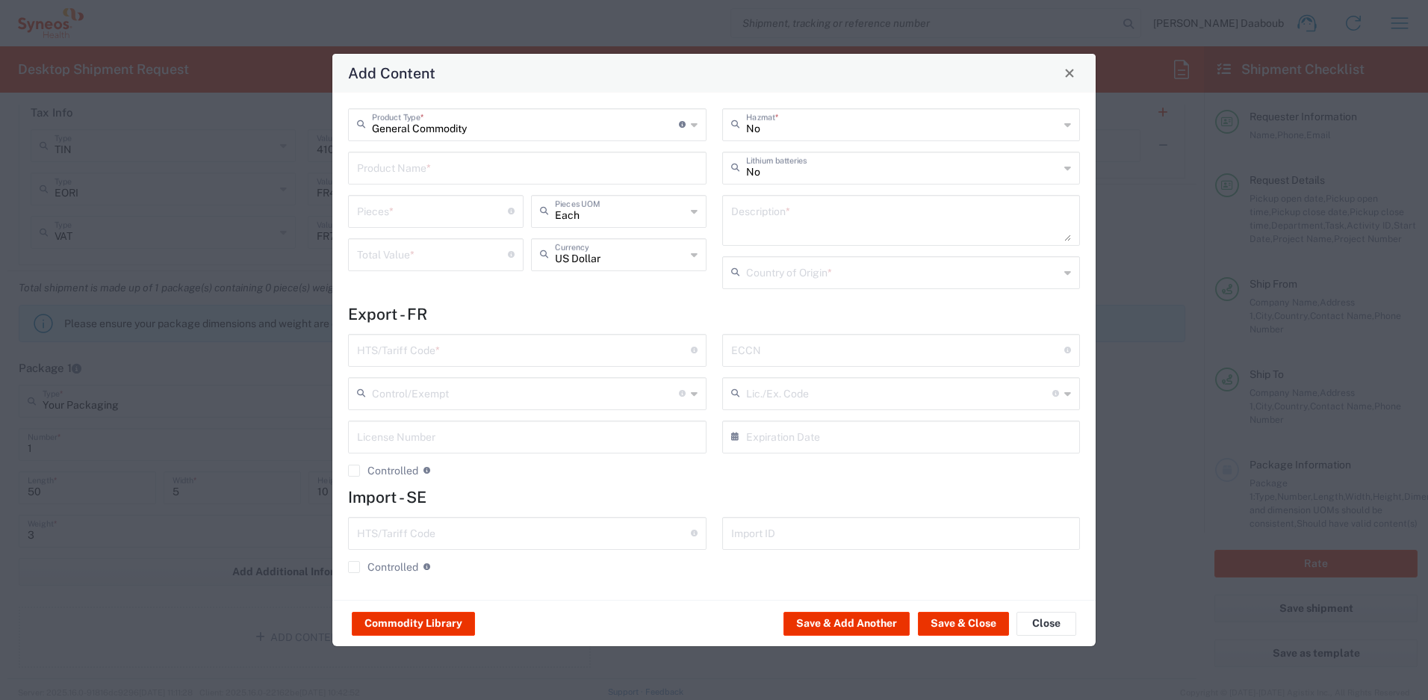
click at [409, 179] on input "text" at bounding box center [527, 167] width 341 height 26
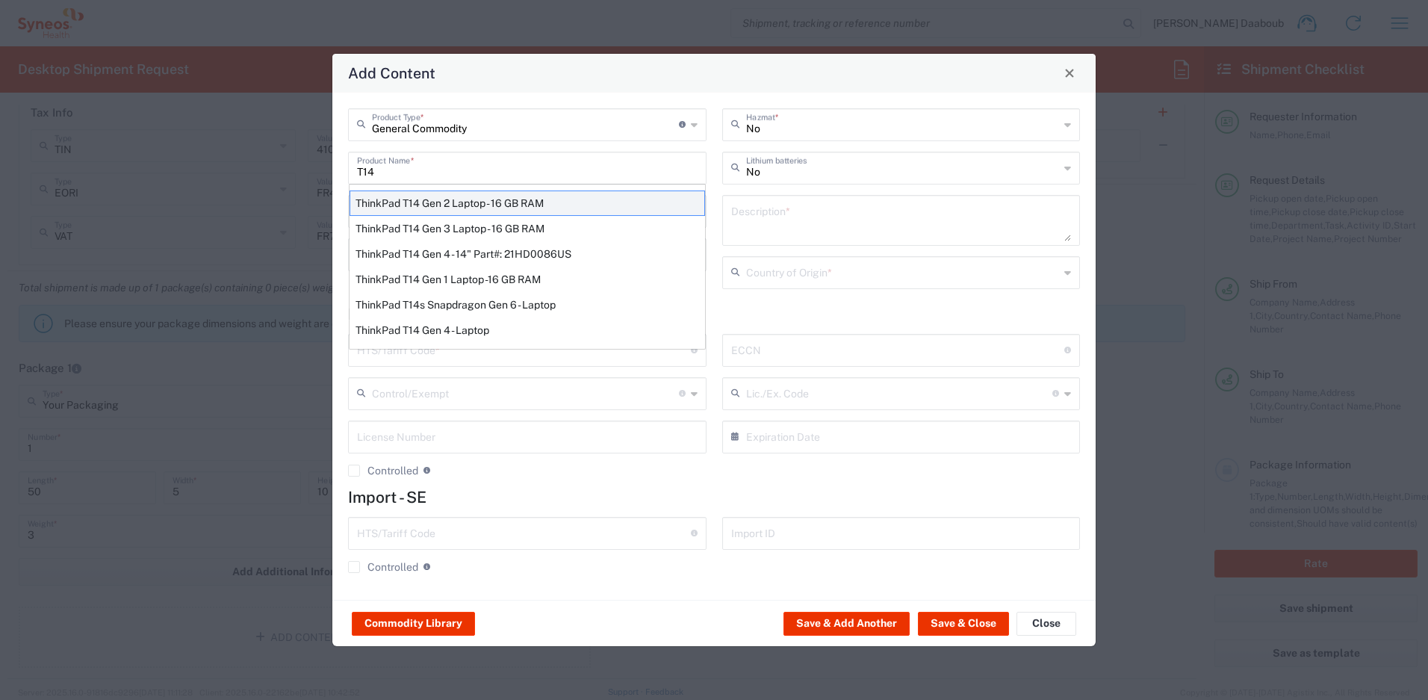
click at [465, 199] on div "ThinkPad T14 Gen 2 Laptop - 16 GB RAM" at bounding box center [527, 202] width 355 height 25
type input "ThinkPad T14 Gen 2 Laptop - 16 GB RAM"
type input "1"
type textarea "Intel Core i7-1156G7 vProÂ® Processor - 14"- 16 GB RAM - 512 GB SSD"
type input "[GEOGRAPHIC_DATA]"
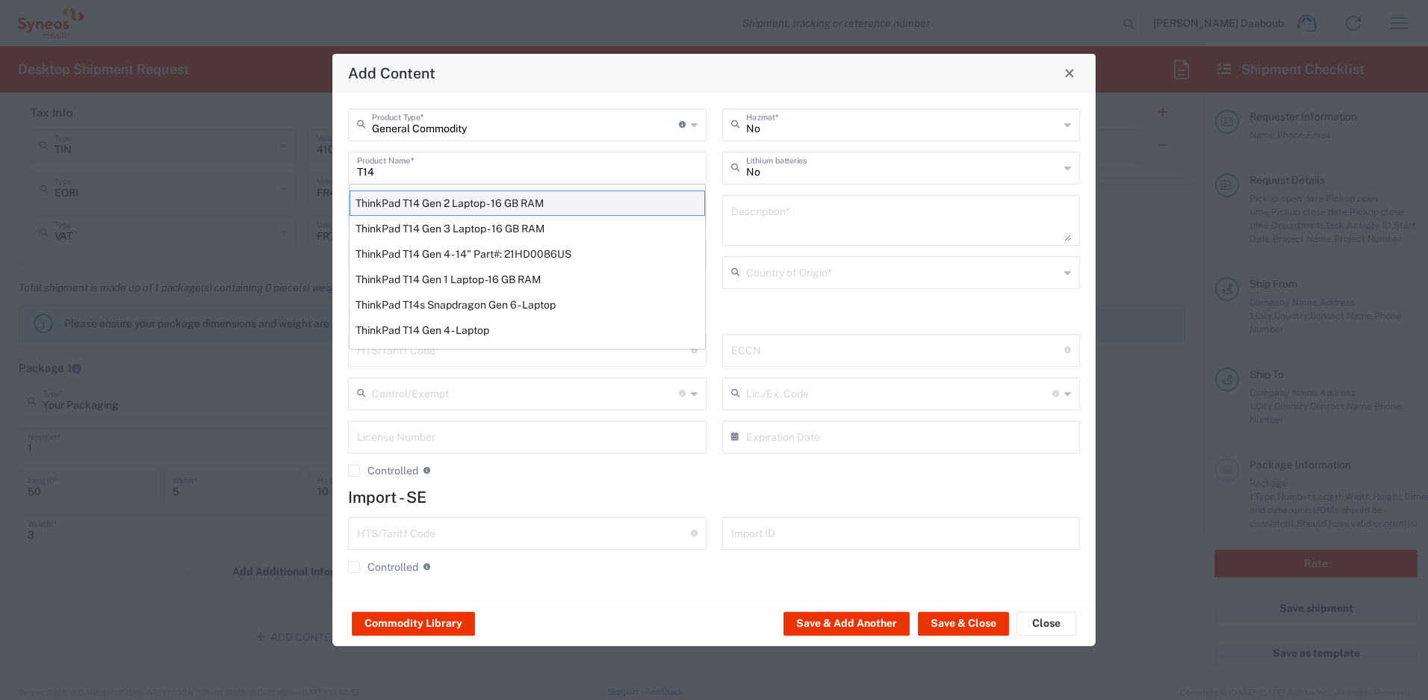
type input "8471300100"
type input "BIS"
type input "5A992.c"
type input "Yes"
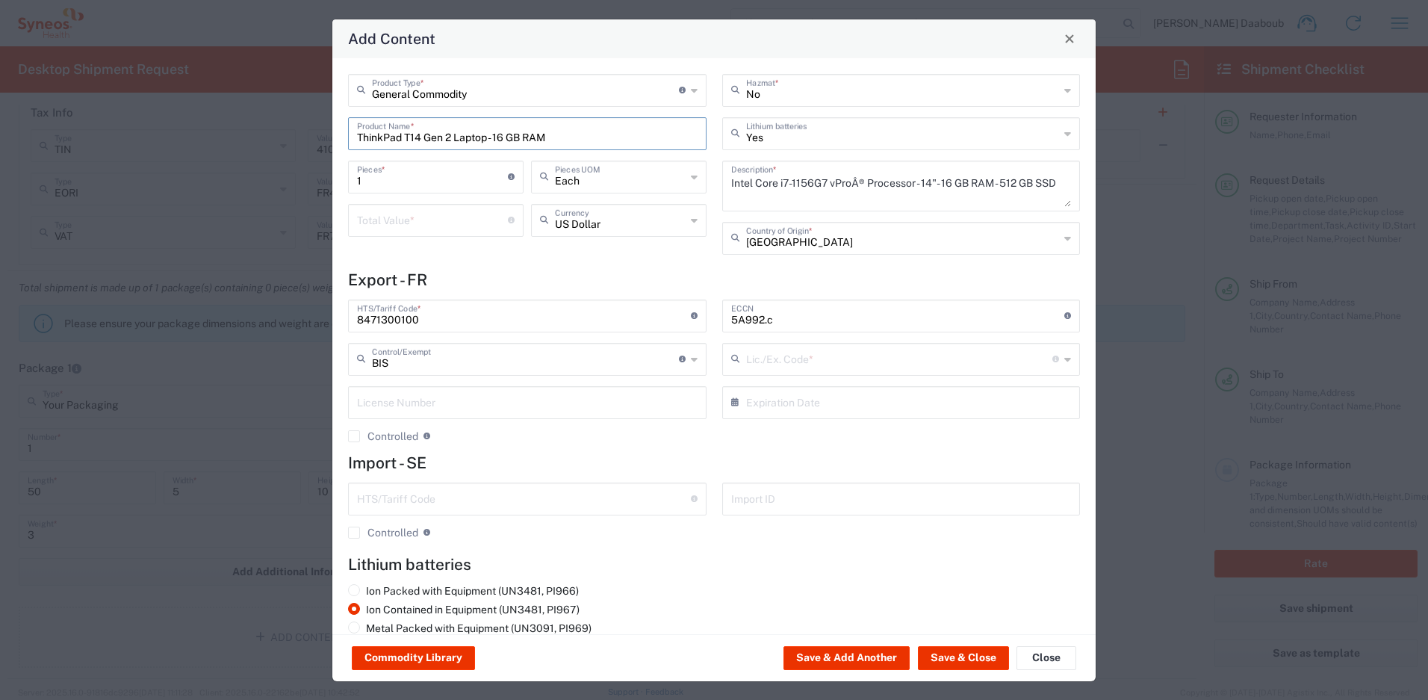
type input "NLR - No License Required"
click at [440, 215] on input "number" at bounding box center [432, 219] width 151 height 26
type input "500"
click at [942, 656] on button "Save & Close" at bounding box center [963, 658] width 91 height 24
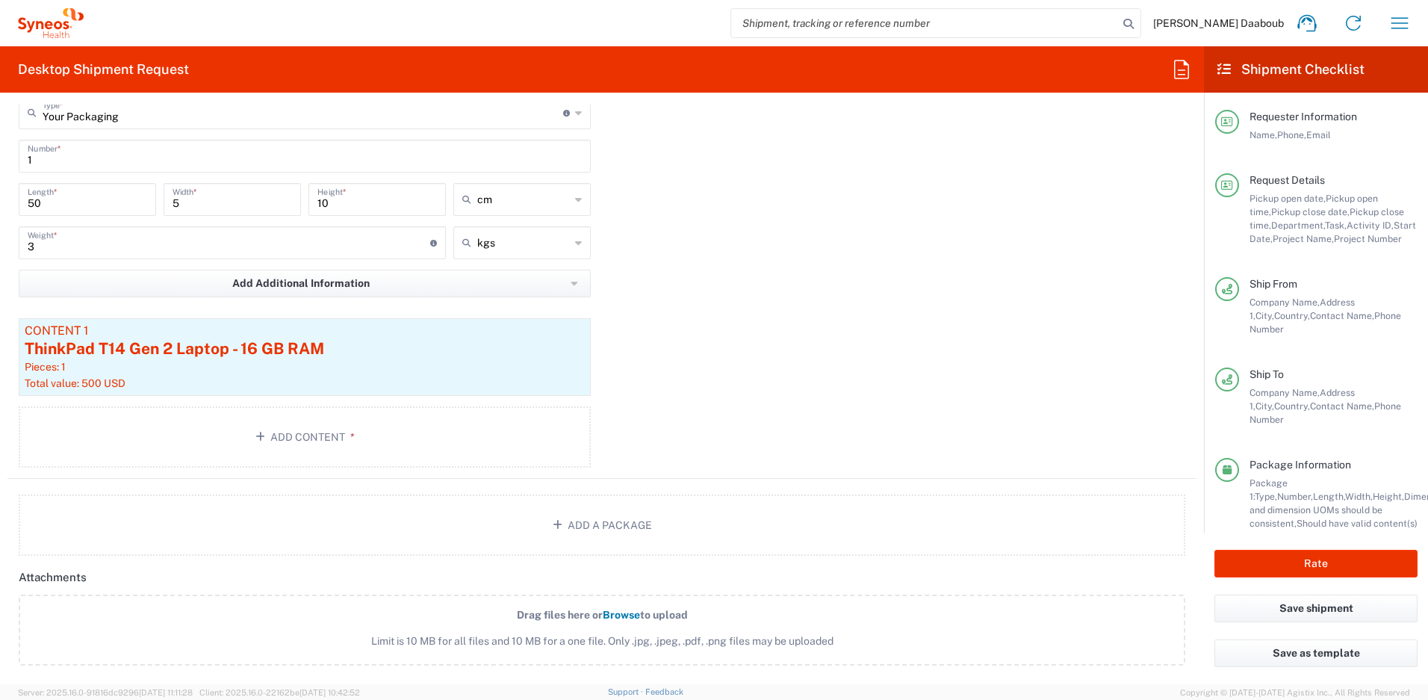
scroll to position [2084, 0]
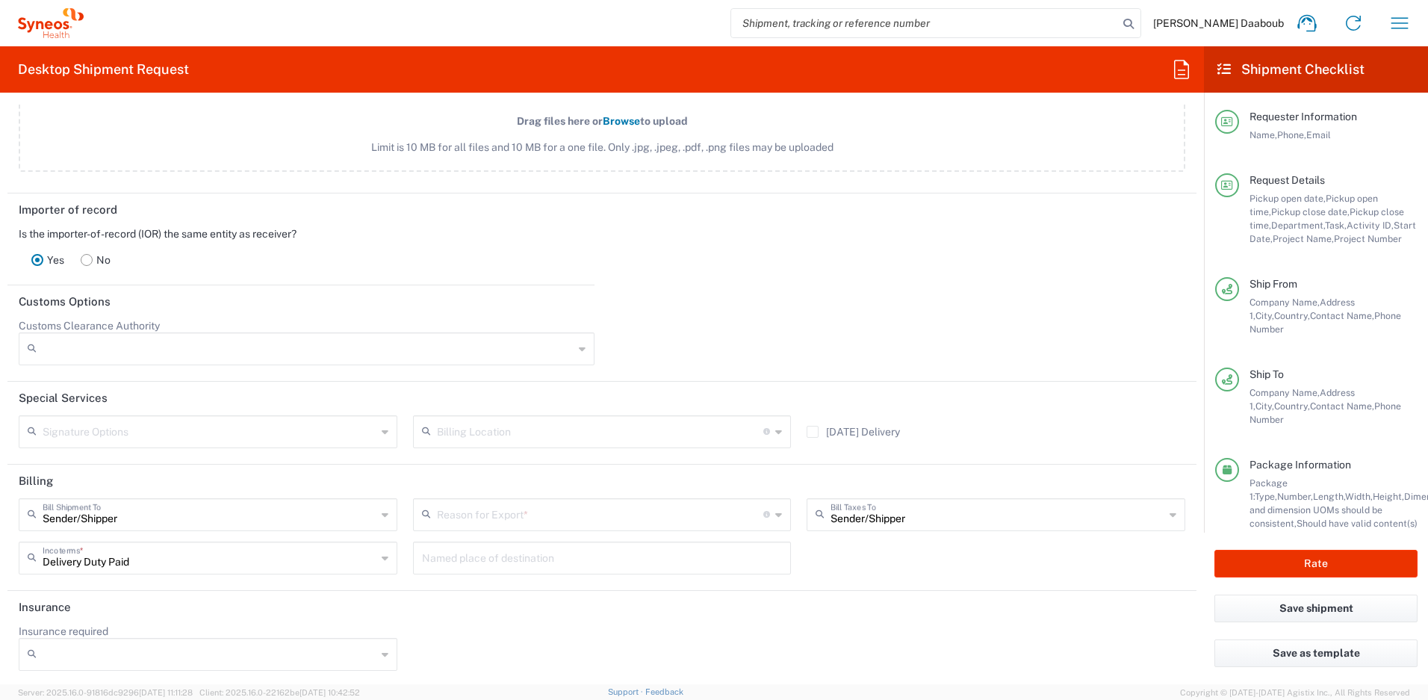
click at [591, 521] on input "text" at bounding box center [600, 513] width 327 height 26
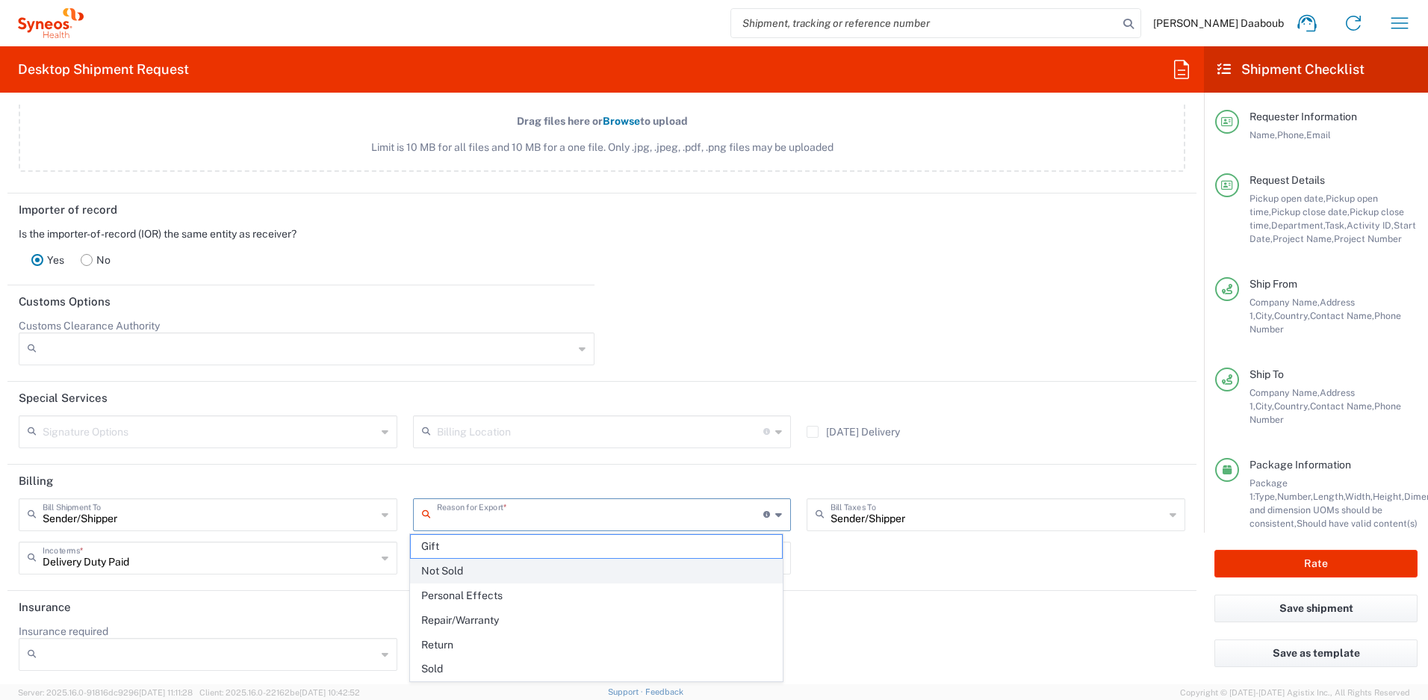
click at [447, 574] on span "Not Sold" at bounding box center [597, 570] width 372 height 23
type input "Not Sold"
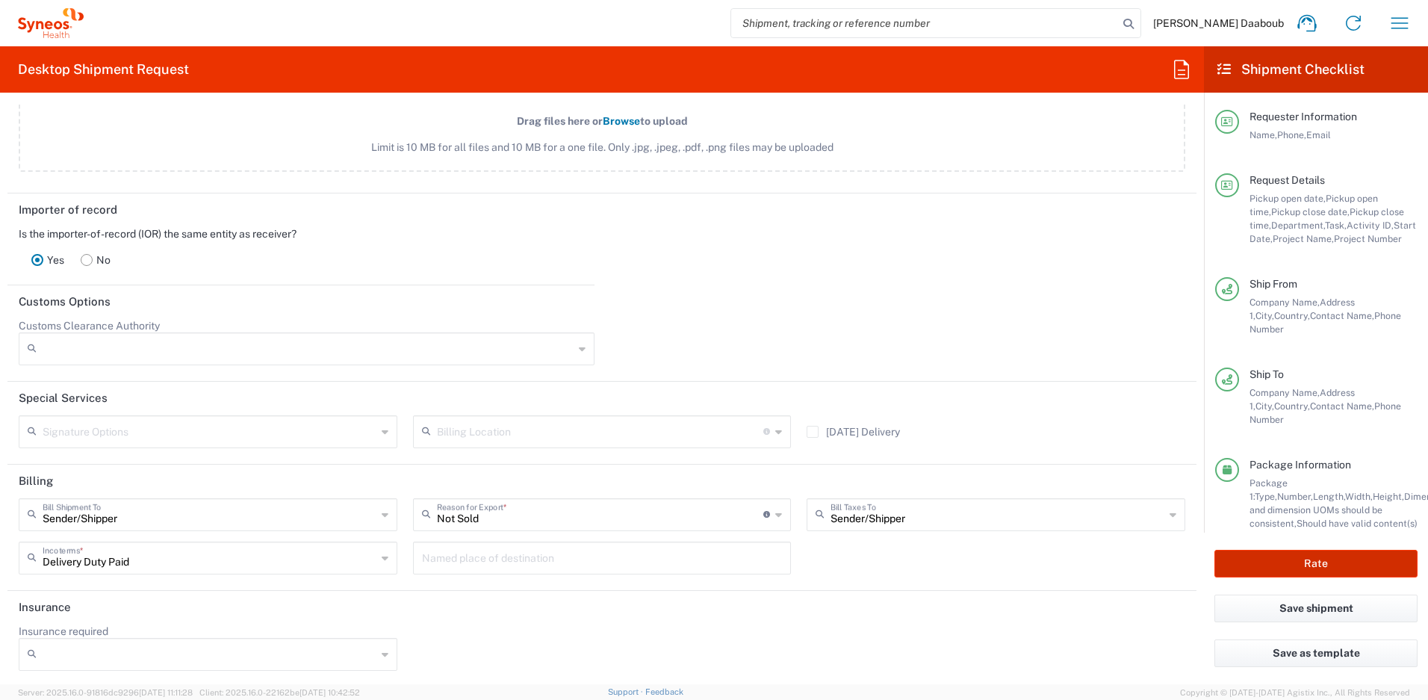
click at [1279, 564] on button "Rate" at bounding box center [1315, 564] width 203 height 28
type input "4510 DEPARTMENTAL EXPENSE"
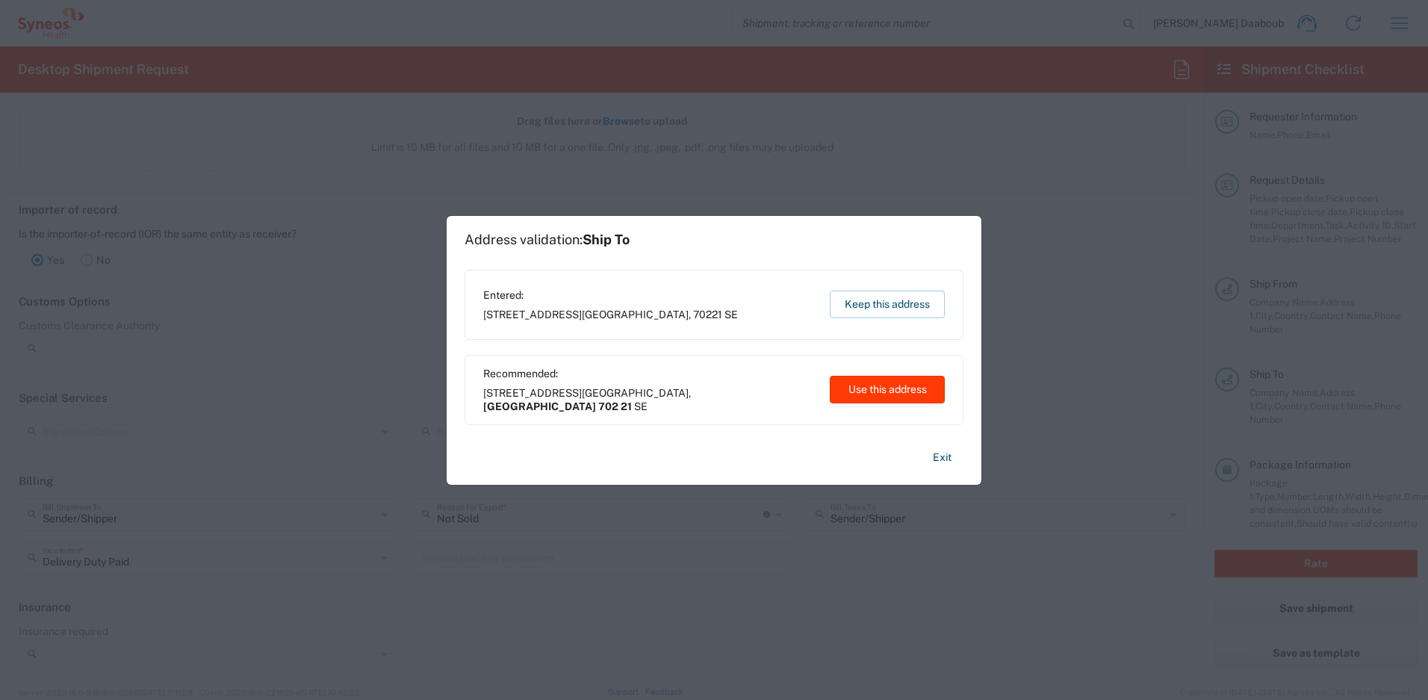
click at [872, 402] on button "Use this address" at bounding box center [887, 390] width 115 height 28
type input "[GEOGRAPHIC_DATA]"
type input "702 21"
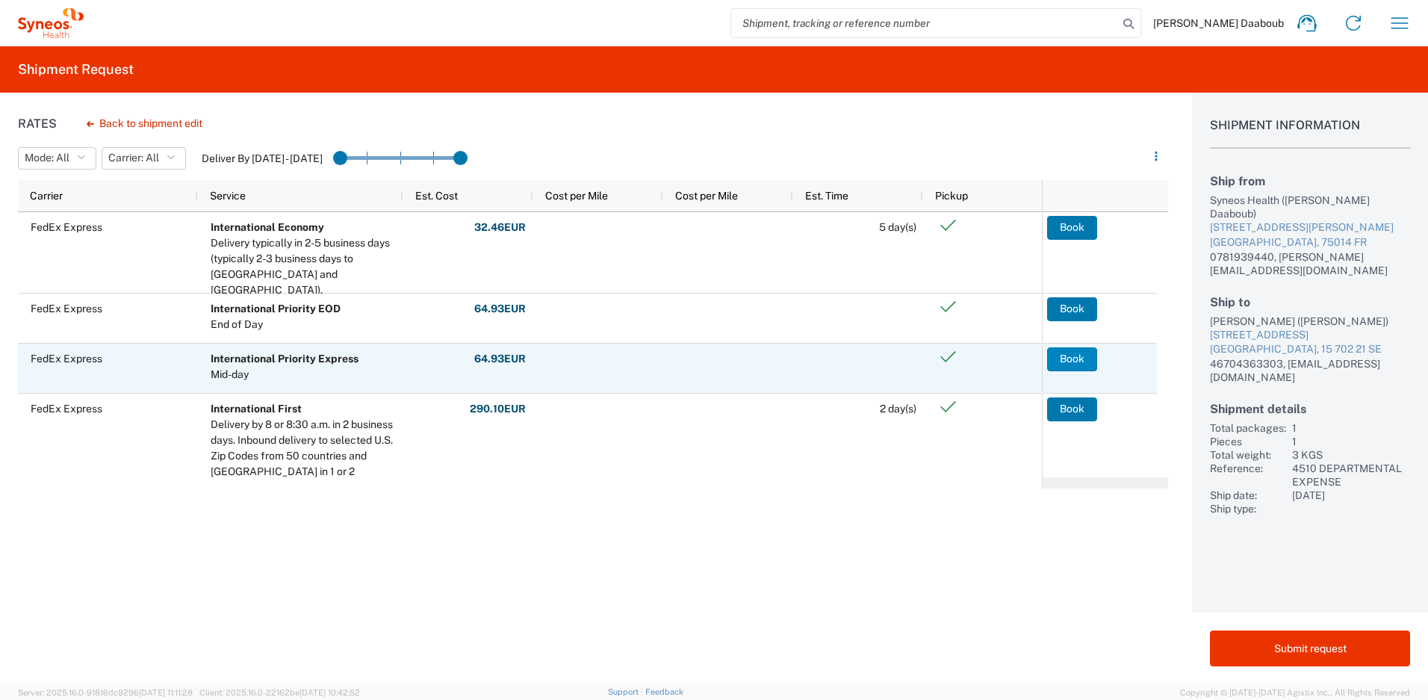
click at [1075, 360] on button "Book" at bounding box center [1072, 359] width 50 height 24
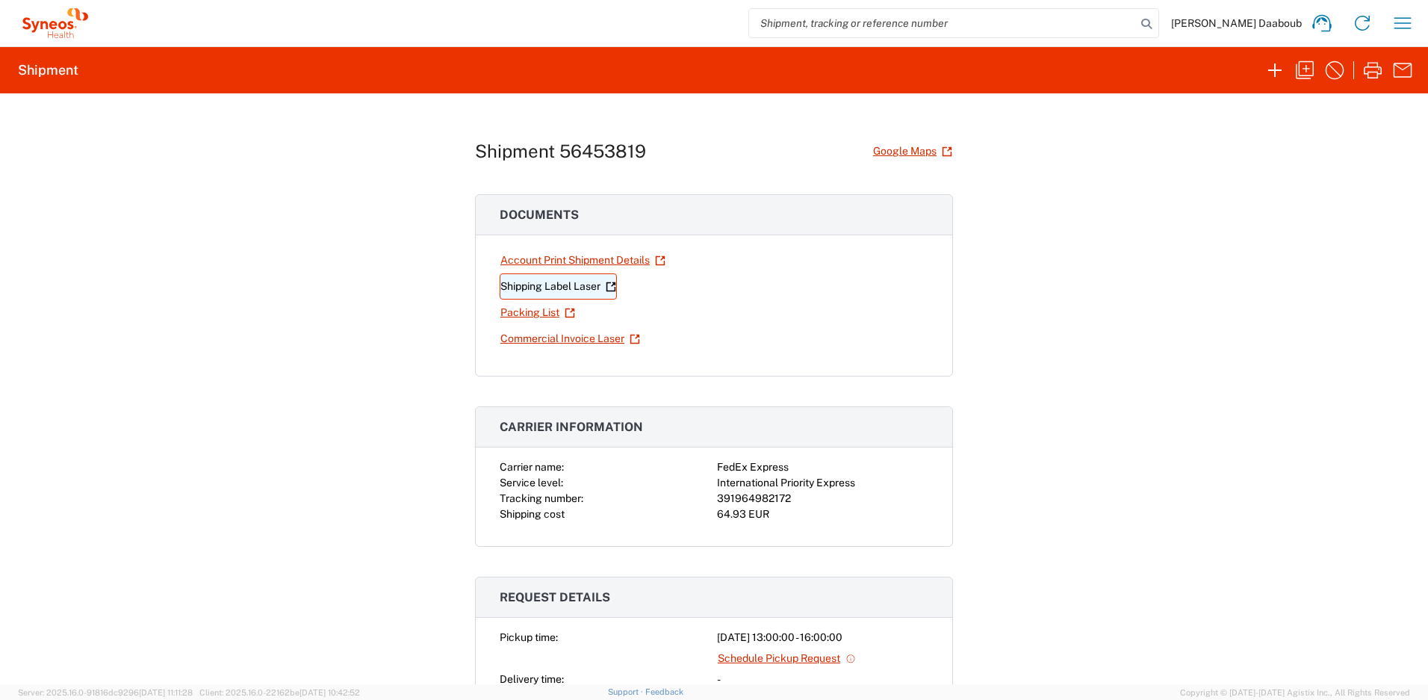
click at [562, 287] on link "Shipping Label Laser" at bounding box center [558, 286] width 117 height 26
click at [765, 491] on div "391964982172" at bounding box center [822, 499] width 211 height 16
copy div "391964982172"
click at [561, 282] on link "Shipping Label Laser" at bounding box center [558, 286] width 117 height 26
